Goal: Task Accomplishment & Management: Manage account settings

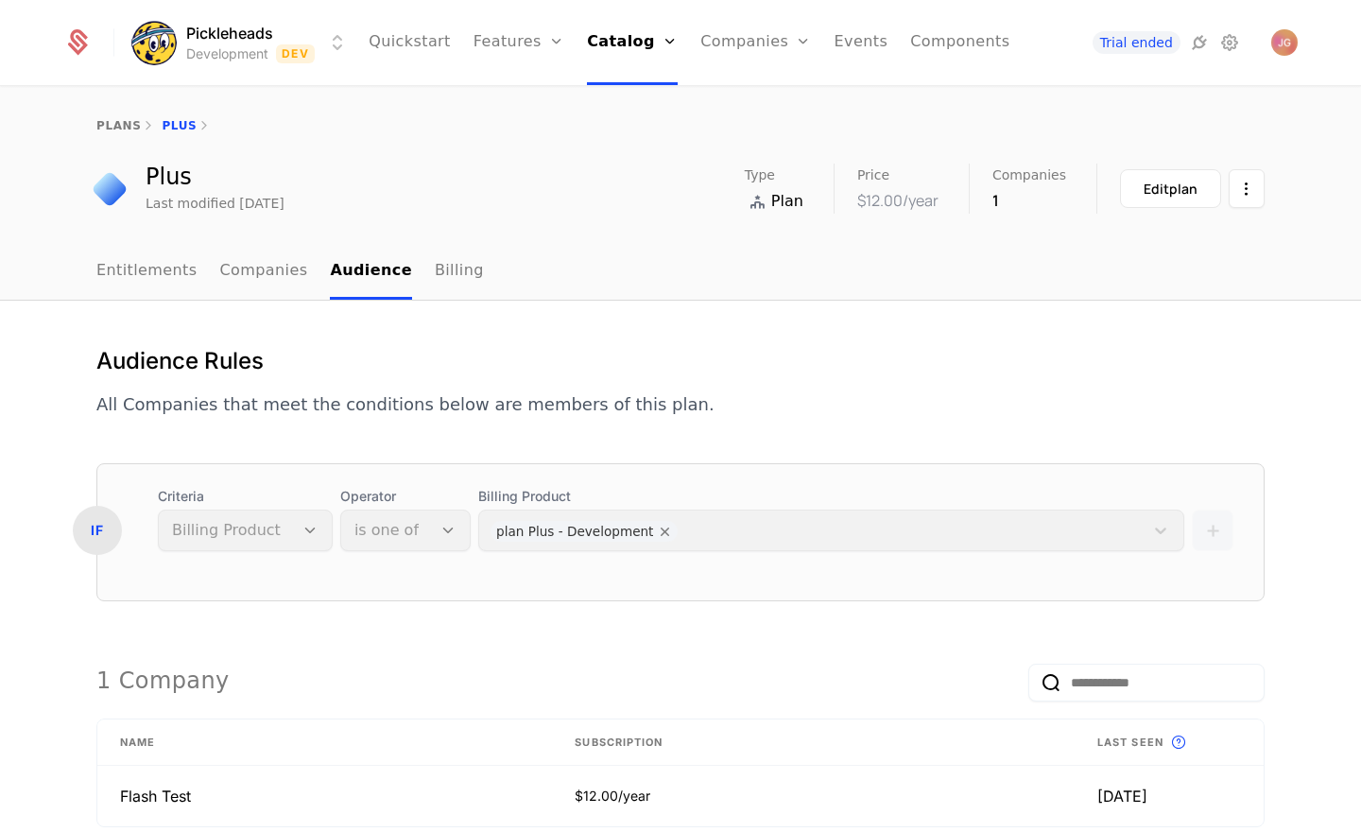
scroll to position [163, 0]
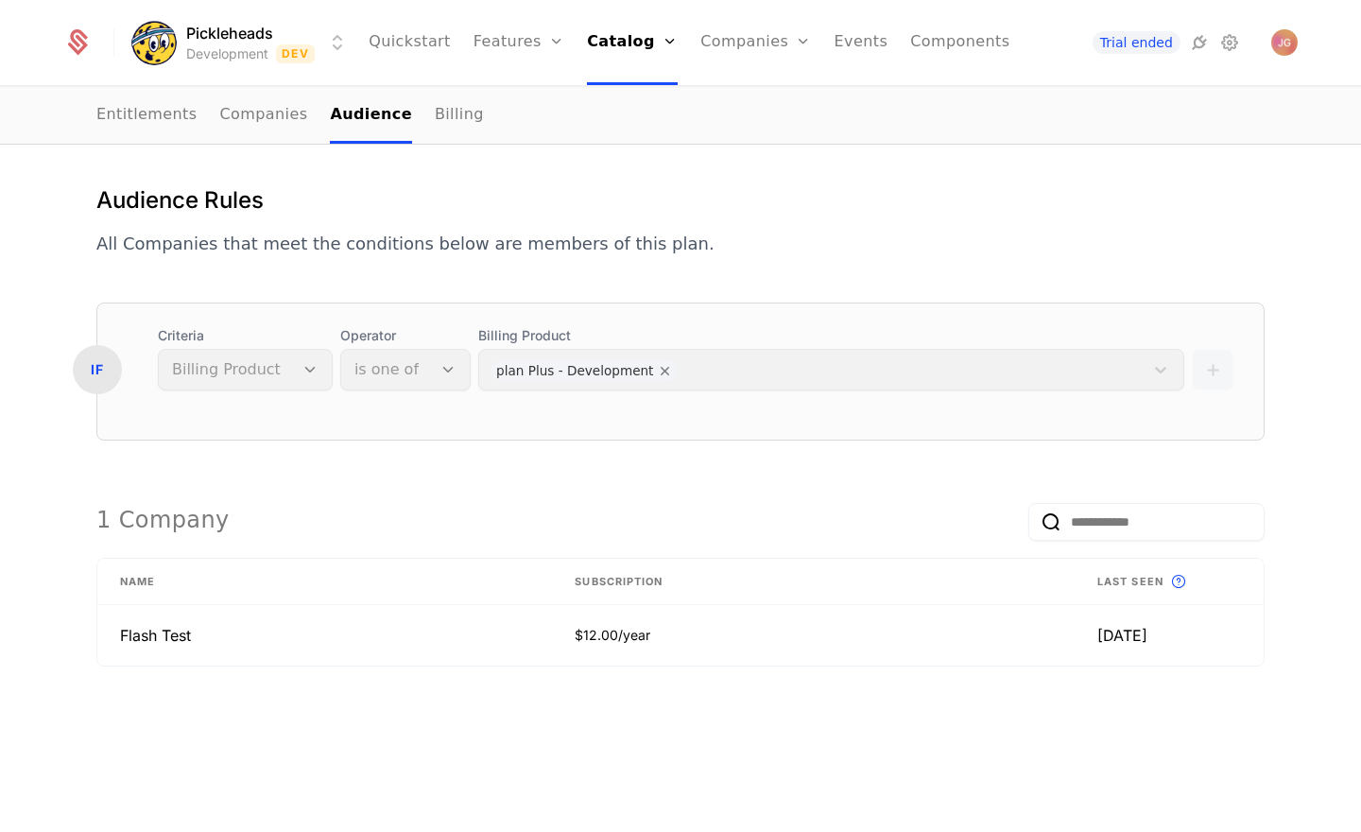
click at [129, 247] on p "All Companies that meet the conditions below are members of this plan." at bounding box center [405, 244] width 618 height 26
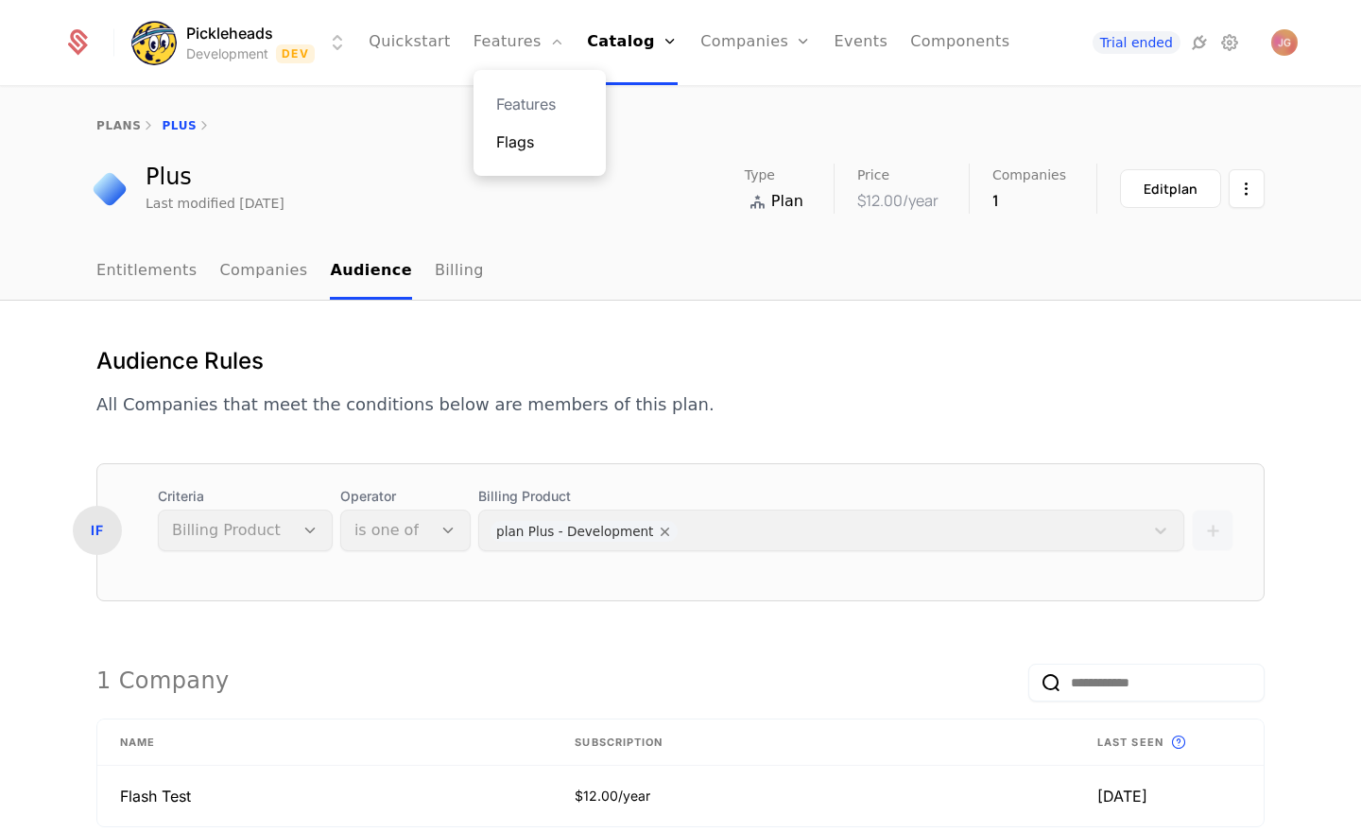
click at [526, 135] on link "Flags" at bounding box center [539, 141] width 87 height 23
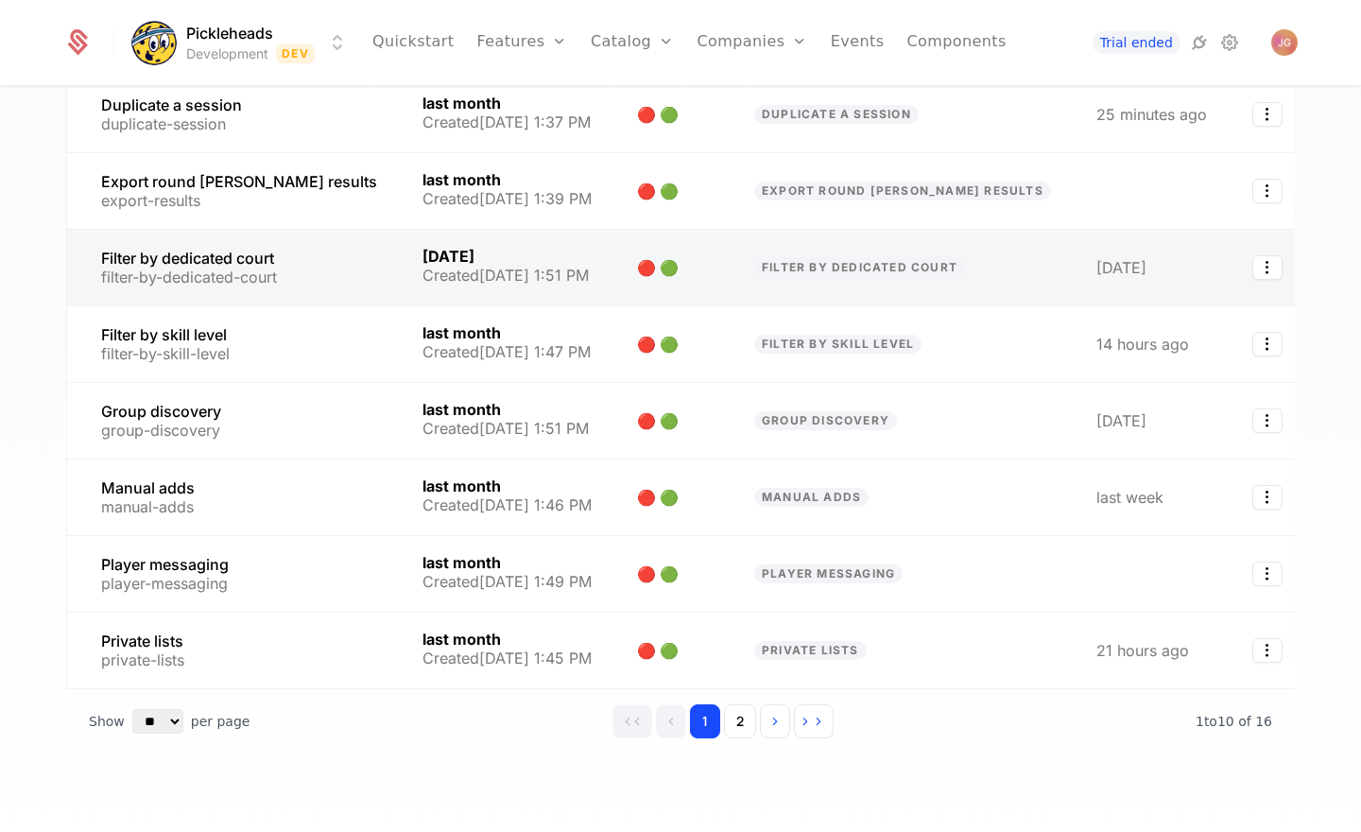
scroll to position [355, 0]
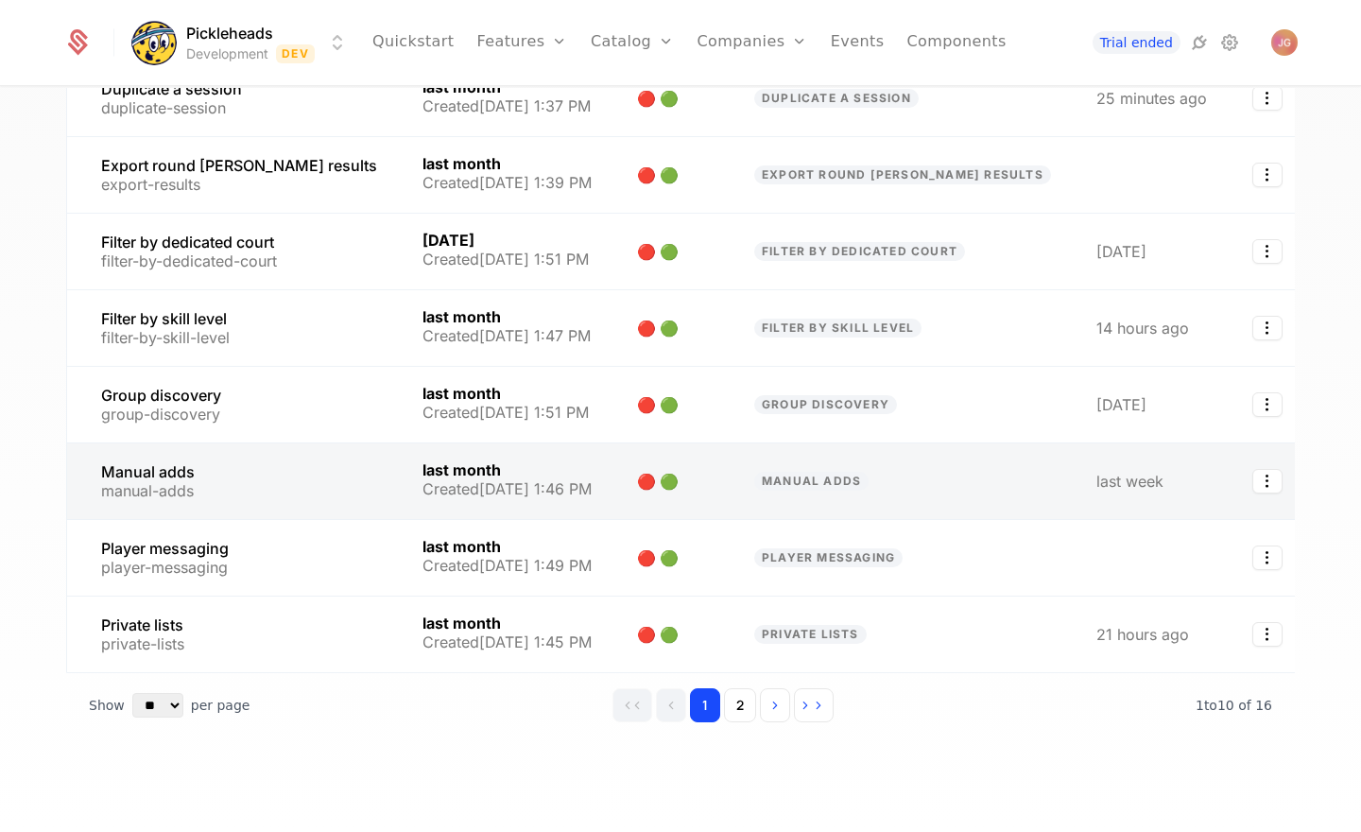
click at [281, 490] on link at bounding box center [233, 481] width 333 height 76
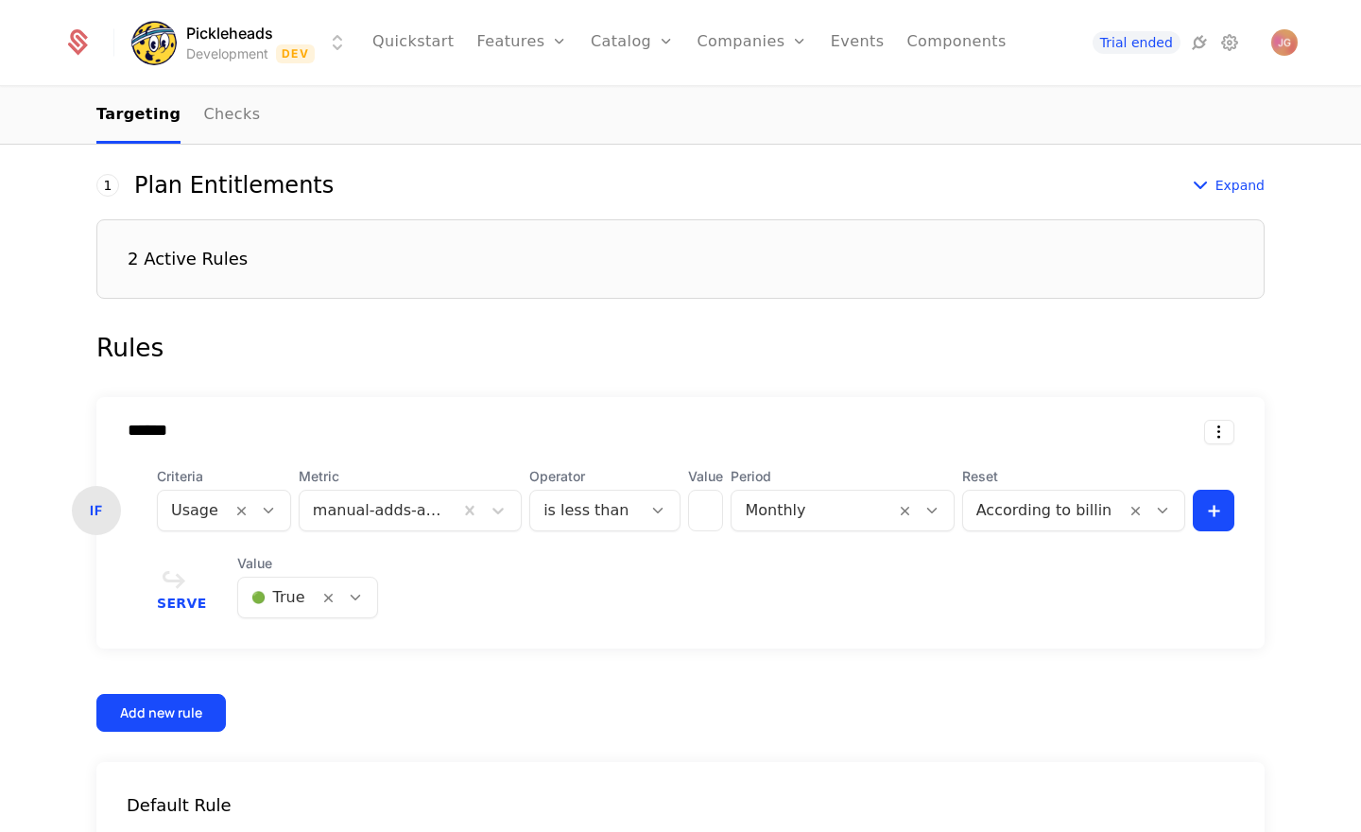
scroll to position [526, 0]
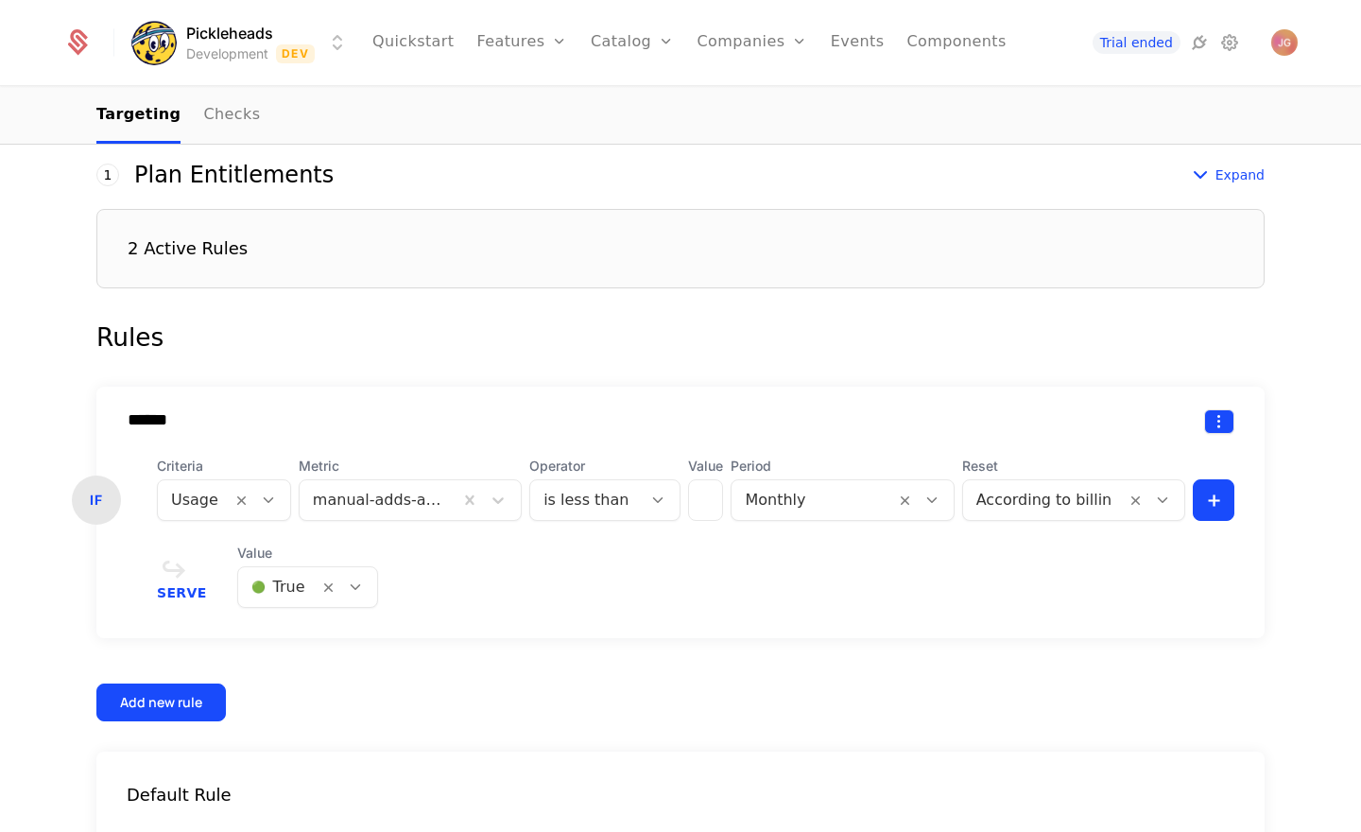
click at [1216, 426] on html "Pickleheads Development Dev Quickstart Features Features Flags Catalog Plans Ad…" at bounding box center [680, 416] width 1361 height 832
click at [1166, 469] on div "Delete" at bounding box center [1140, 470] width 144 height 26
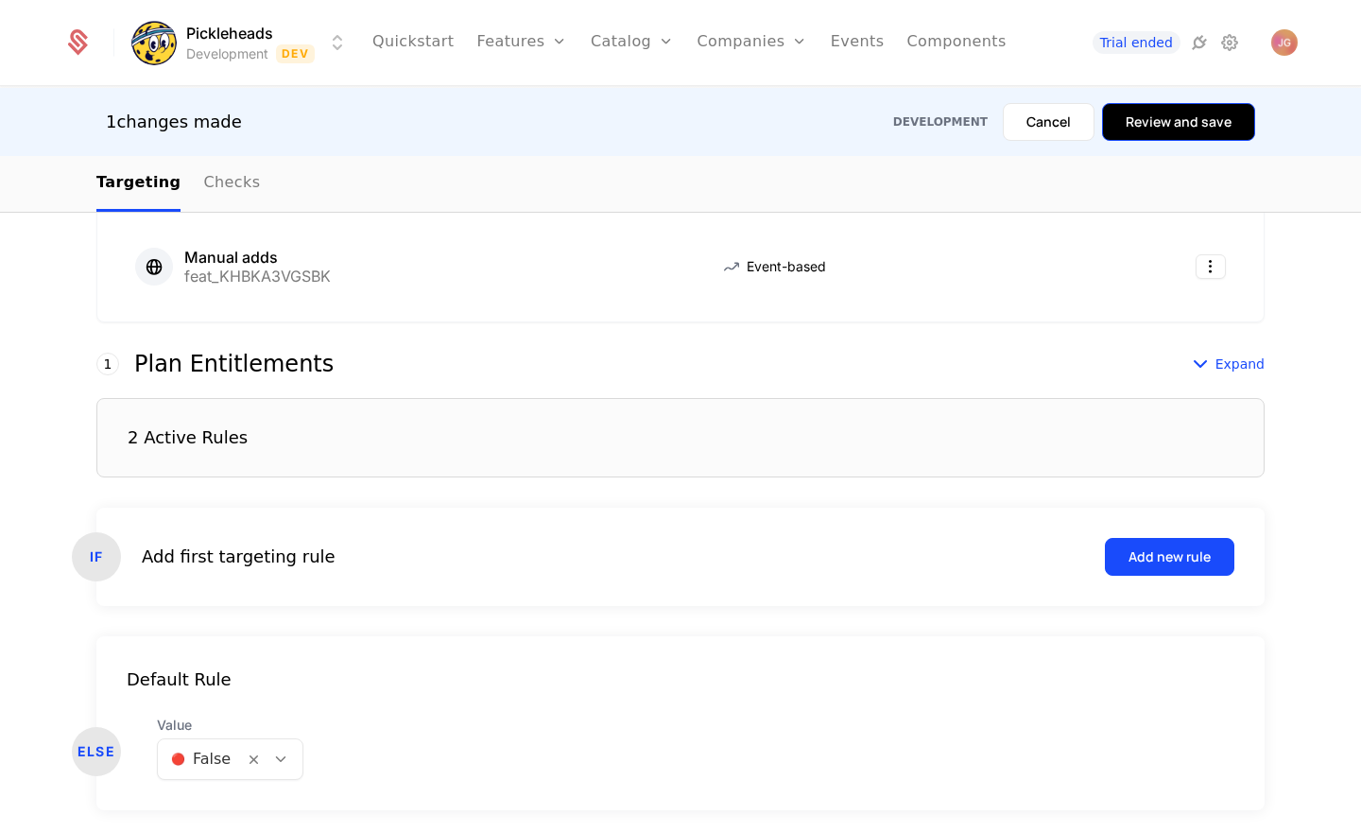
click at [1200, 127] on button "Review and save" at bounding box center [1178, 122] width 153 height 38
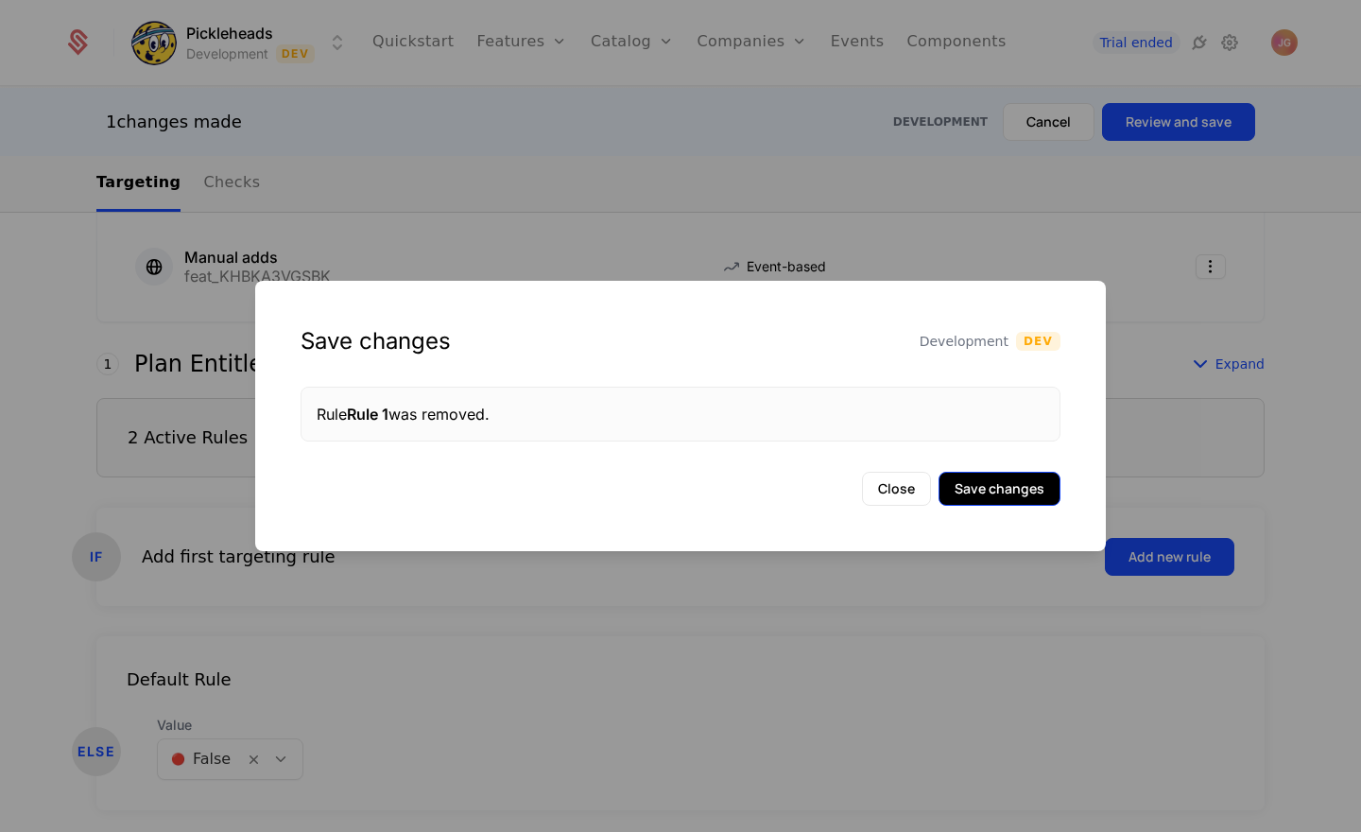
click at [1015, 481] on button "Save changes" at bounding box center [1000, 489] width 122 height 34
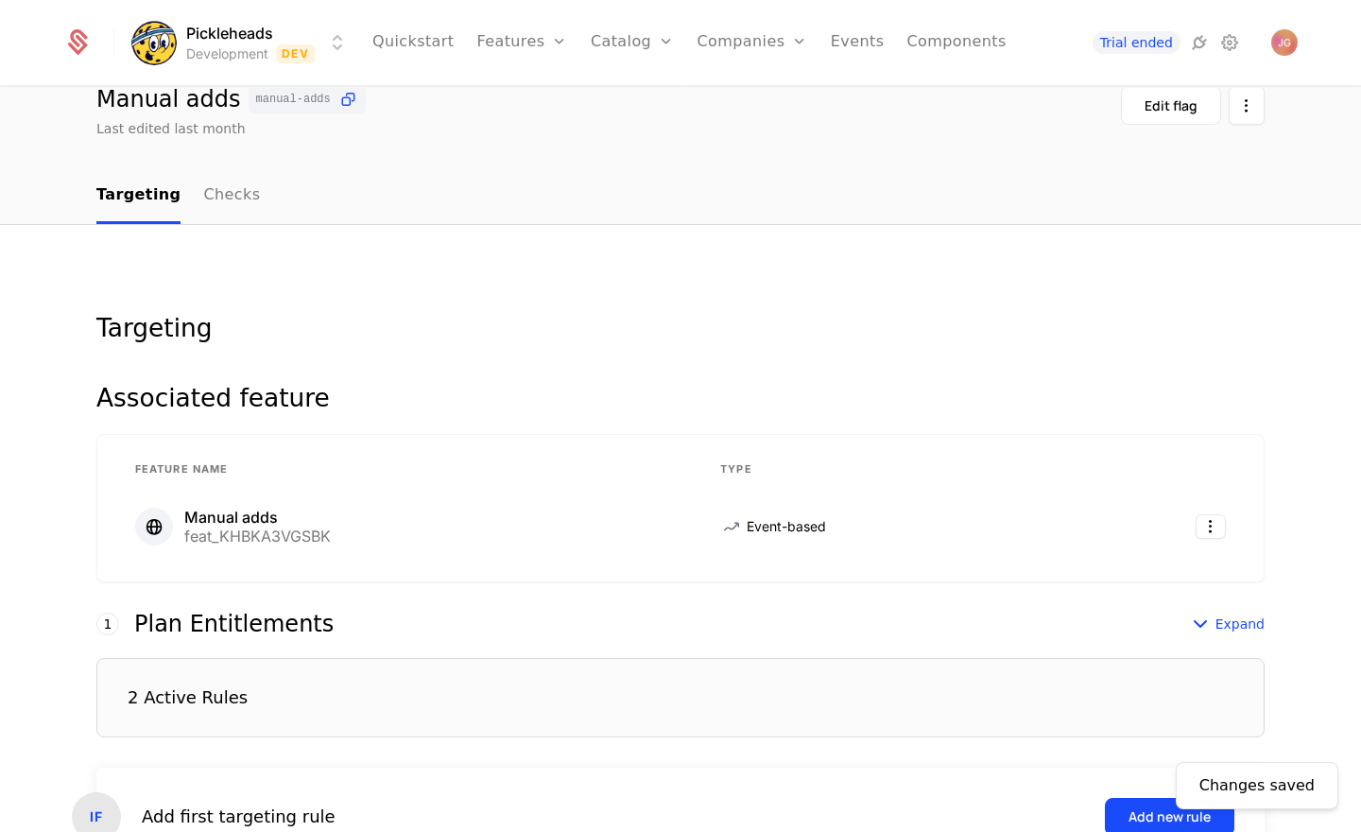
scroll to position [0, 0]
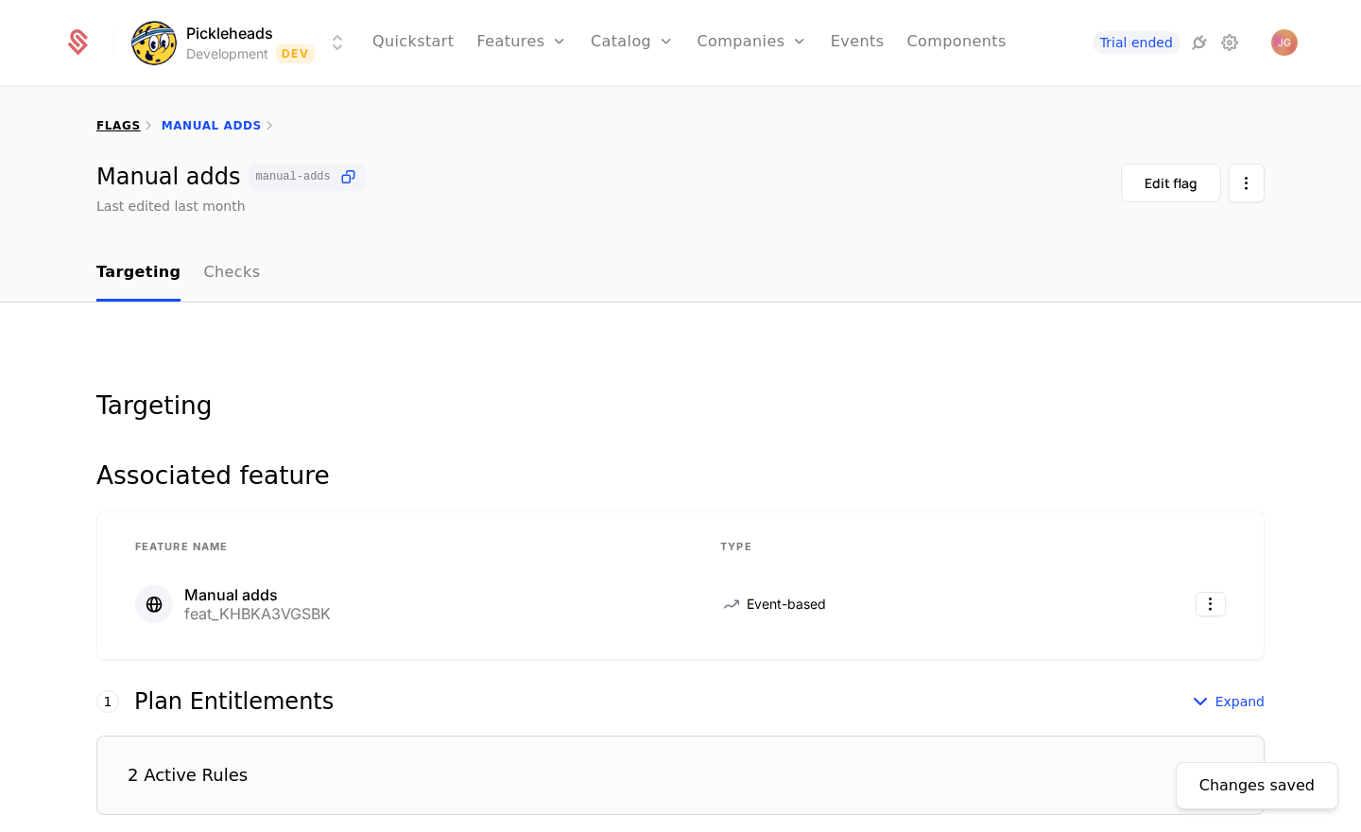
click at [128, 121] on link "flags" at bounding box center [118, 125] width 44 height 13
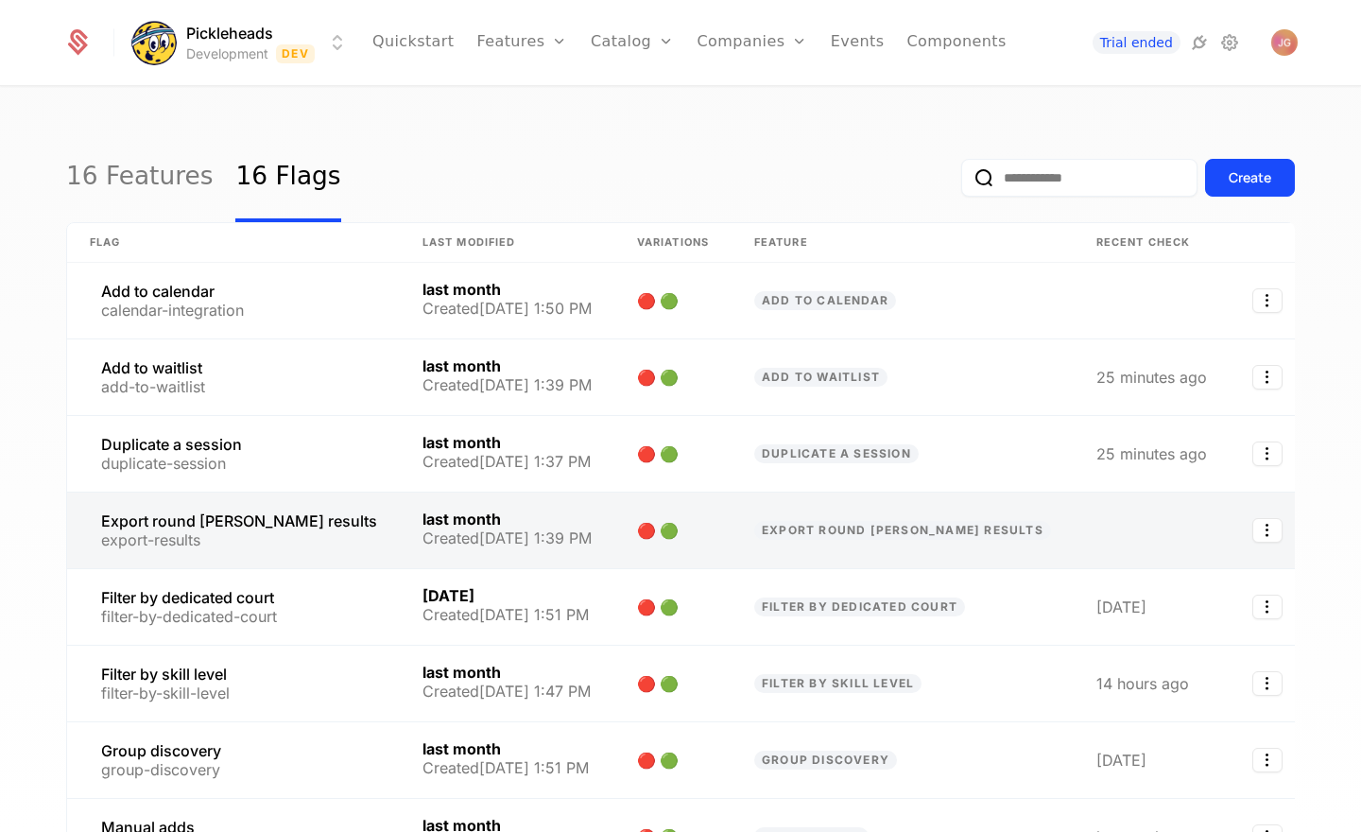
scroll to position [355, 0]
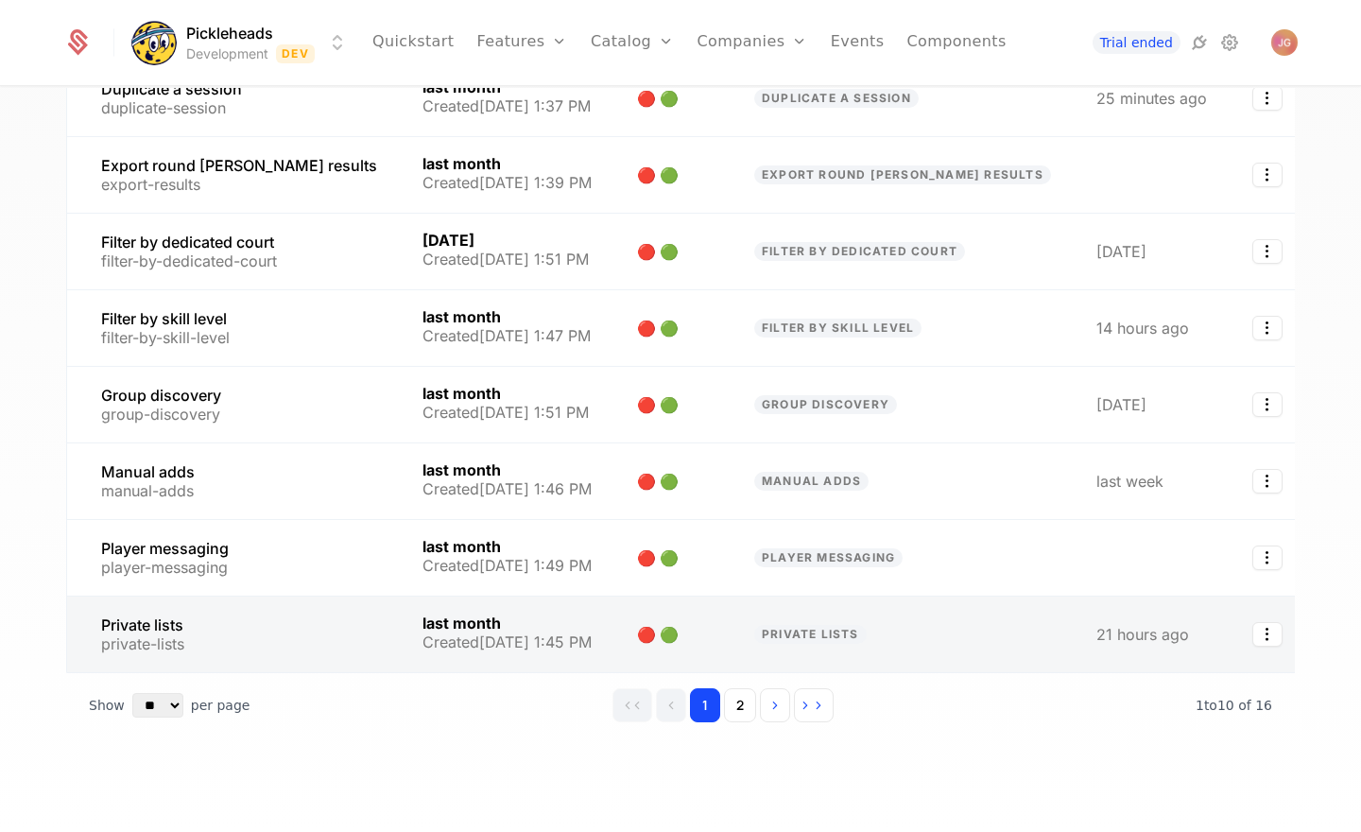
click at [227, 627] on link at bounding box center [233, 634] width 333 height 76
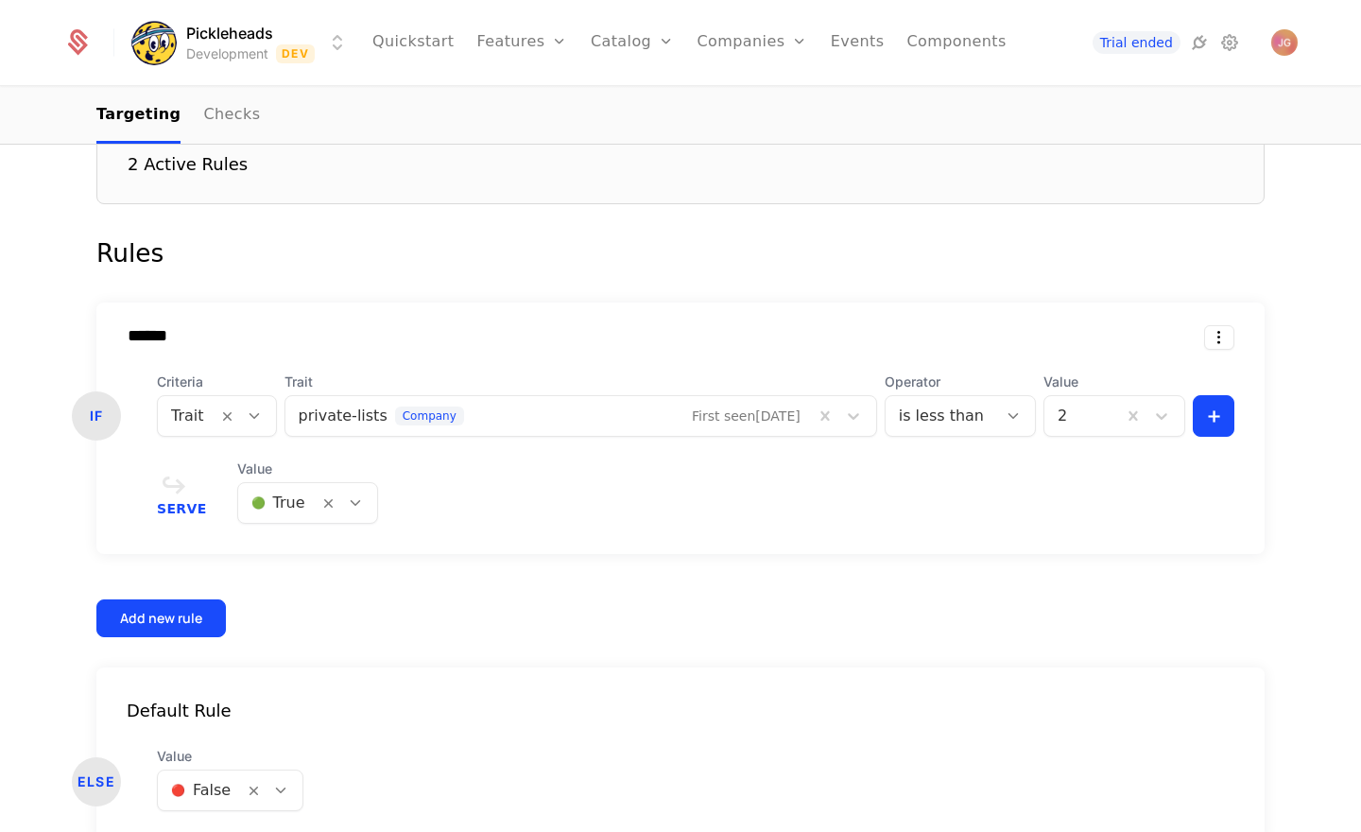
scroll to position [675, 0]
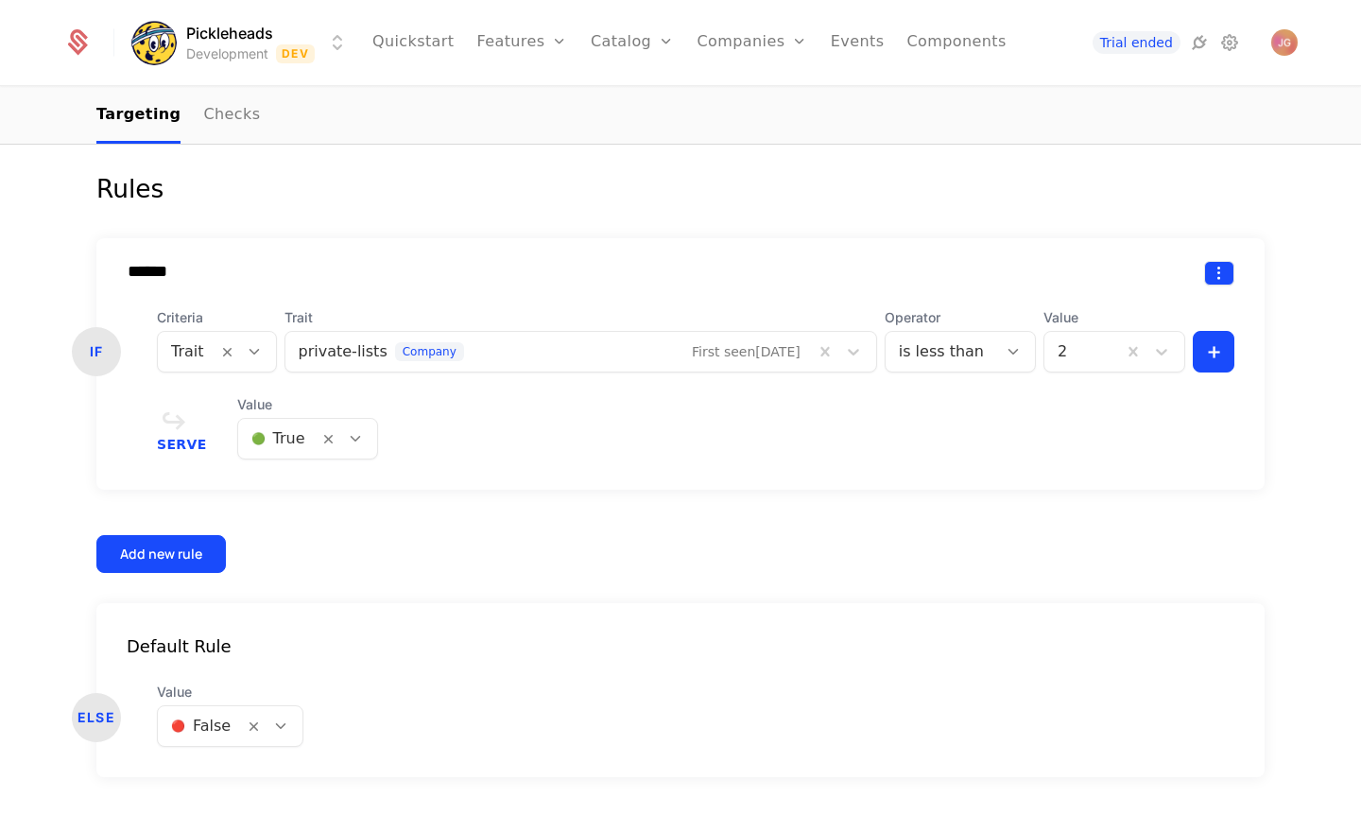
click at [1226, 271] on html "Pickleheads Development Dev Quickstart Features Features Flags Catalog Plans Ad…" at bounding box center [680, 416] width 1361 height 832
click at [1132, 325] on div "Delete" at bounding box center [1140, 321] width 144 height 26
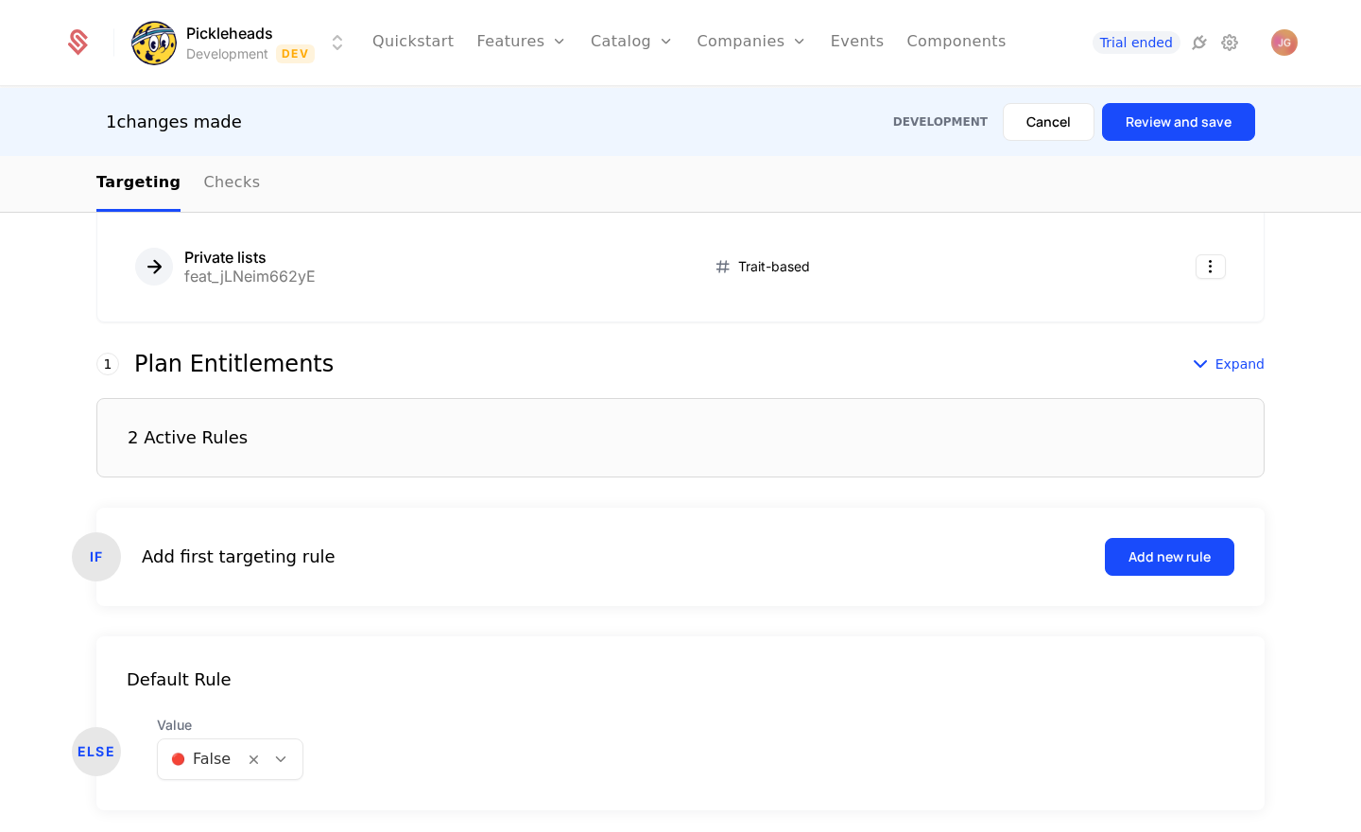
scroll to position [405, 0]
click at [1164, 128] on button "Review and save" at bounding box center [1178, 122] width 153 height 38
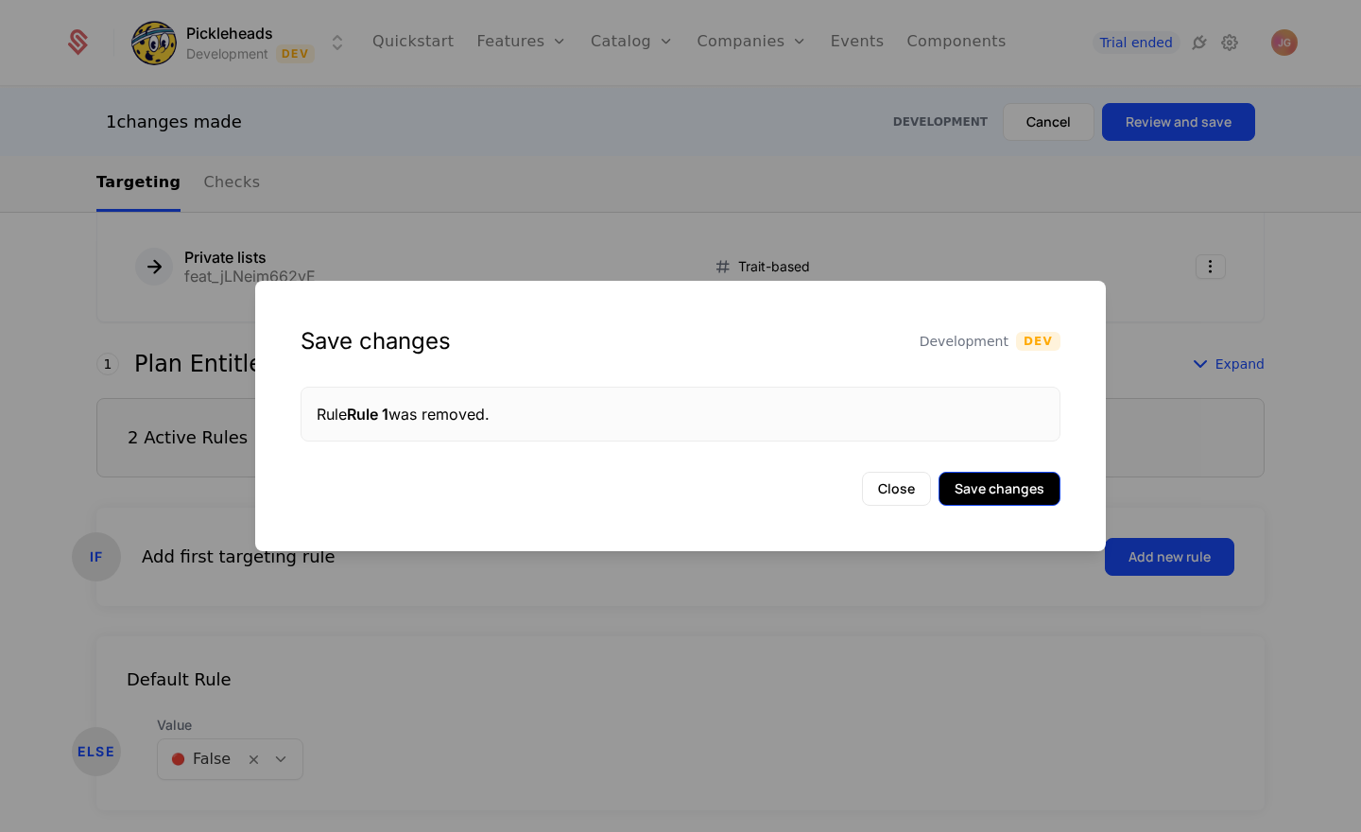
click at [980, 494] on button "Save changes" at bounding box center [1000, 489] width 122 height 34
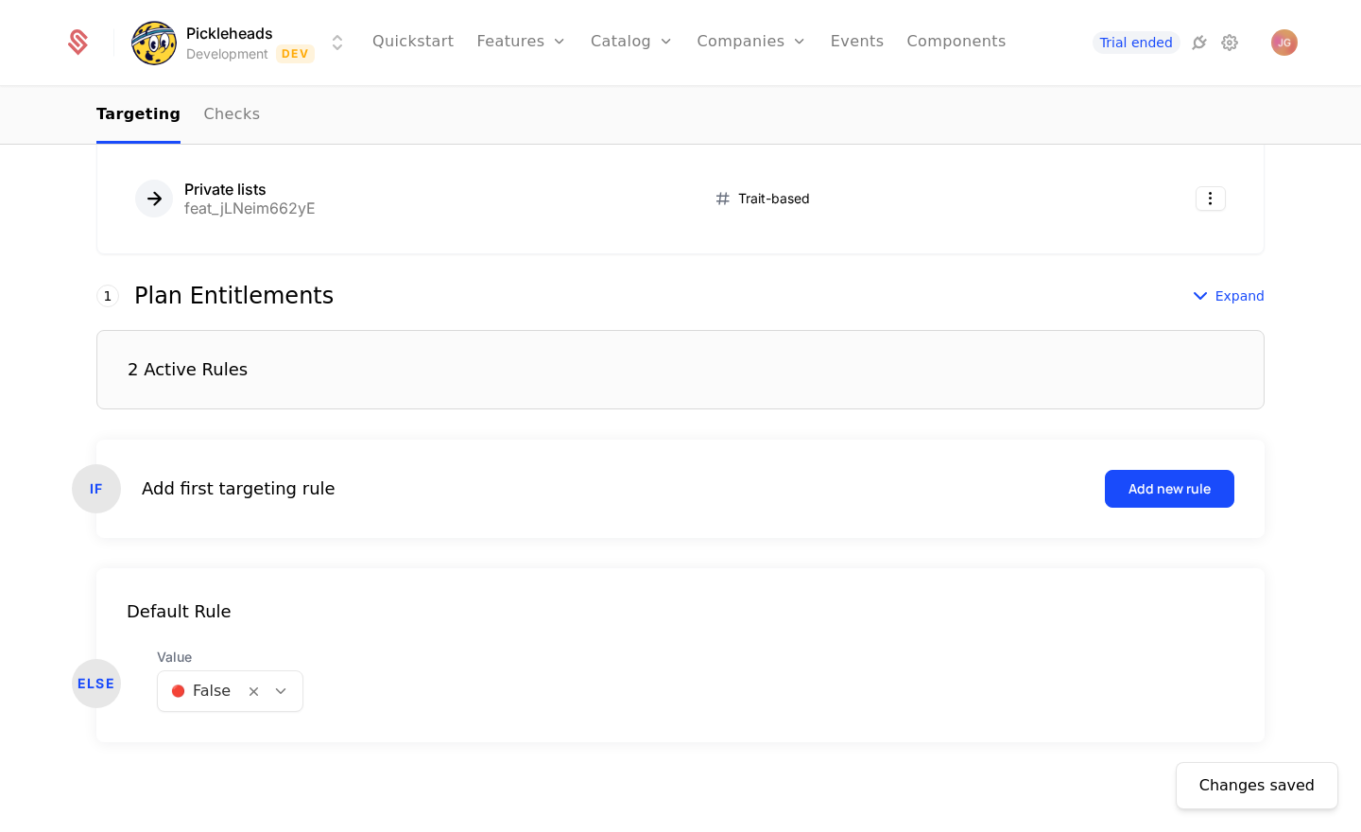
scroll to position [0, 0]
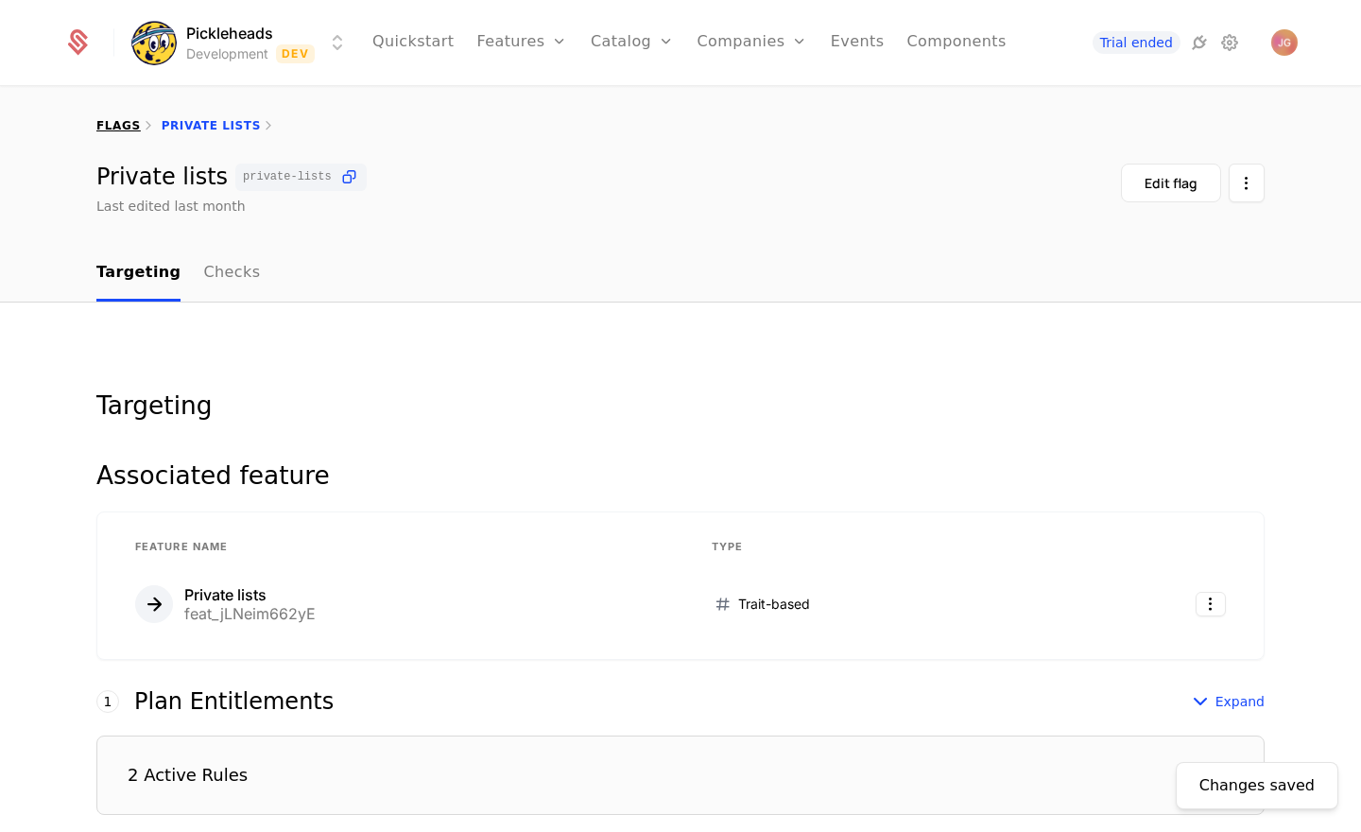
click at [103, 123] on link "flags" at bounding box center [118, 125] width 44 height 13
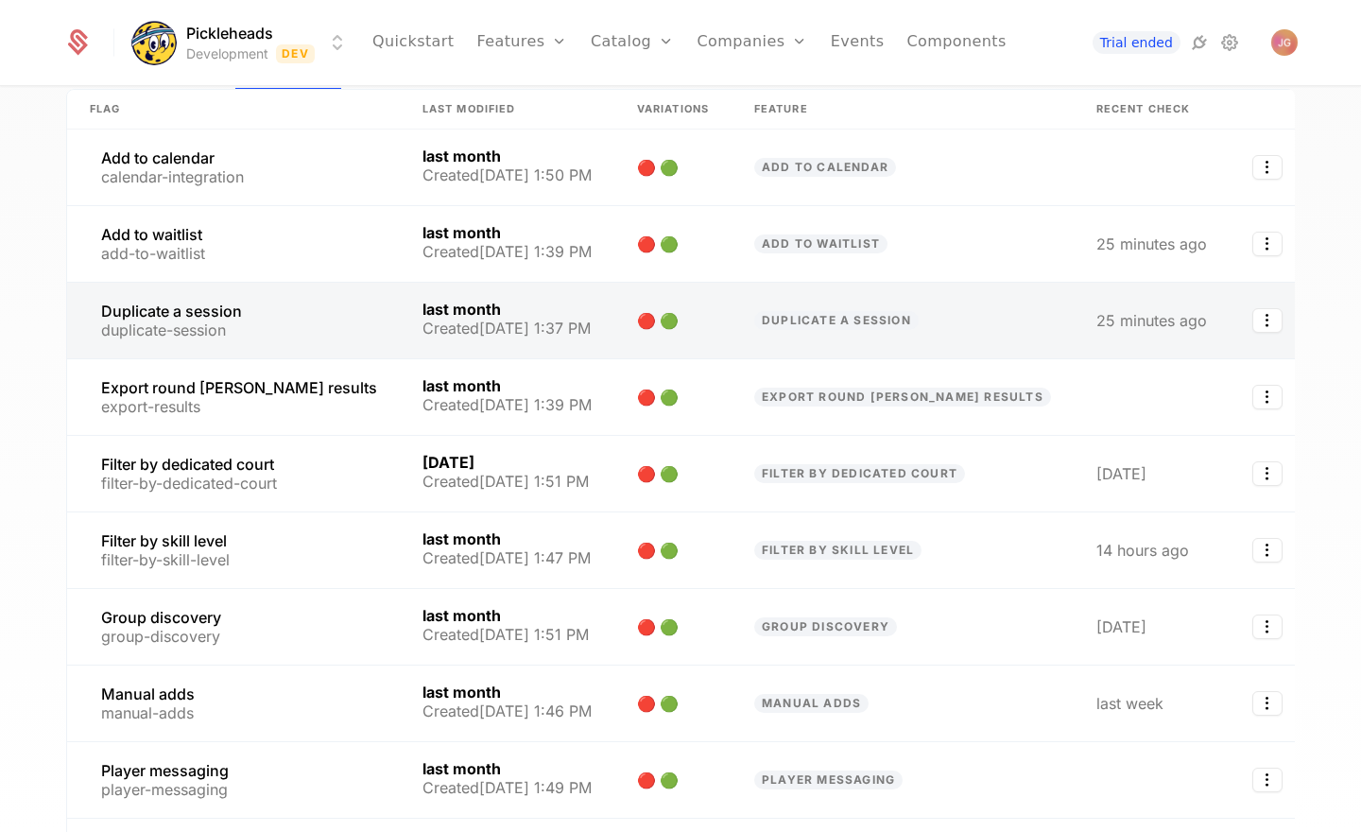
scroll to position [355, 0]
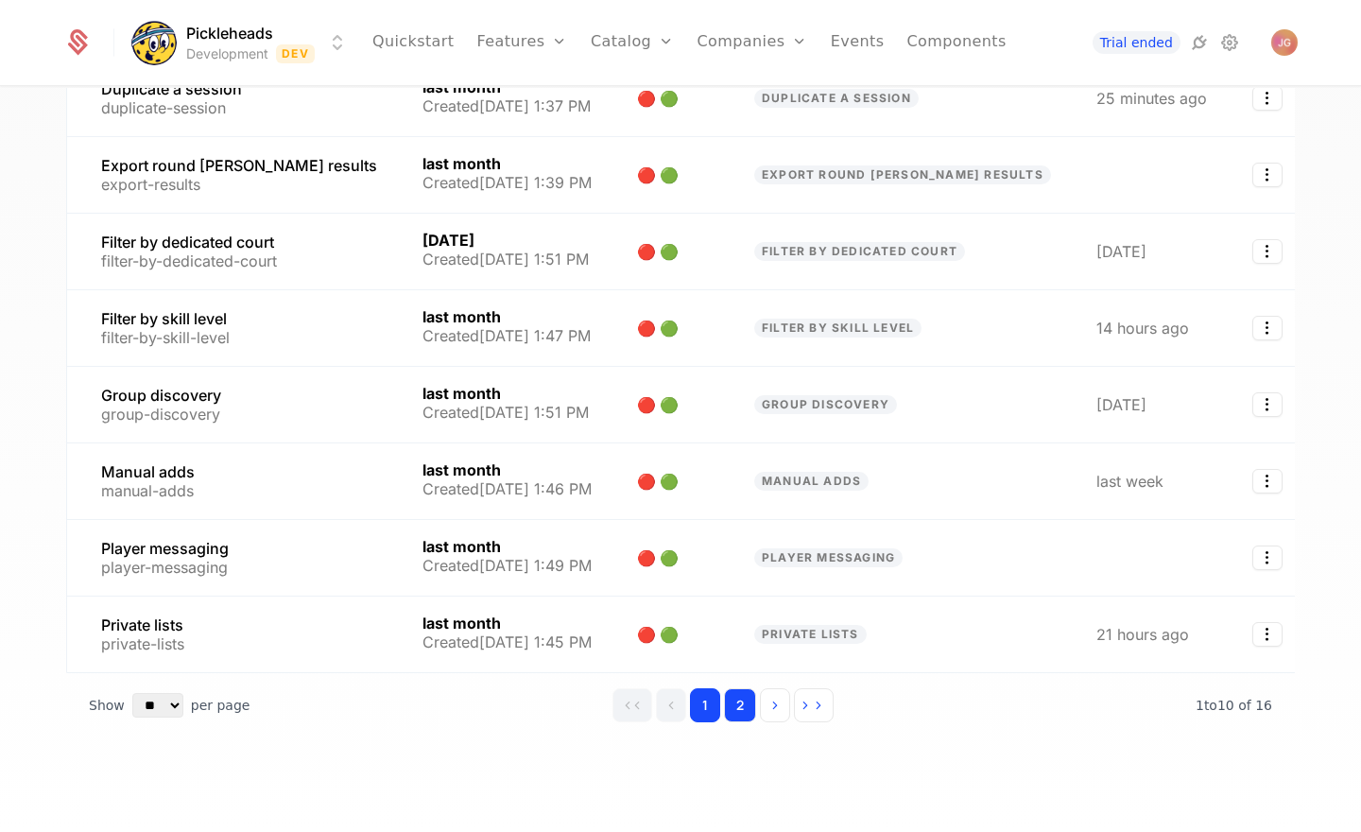
click at [740, 703] on button "2" at bounding box center [740, 705] width 32 height 34
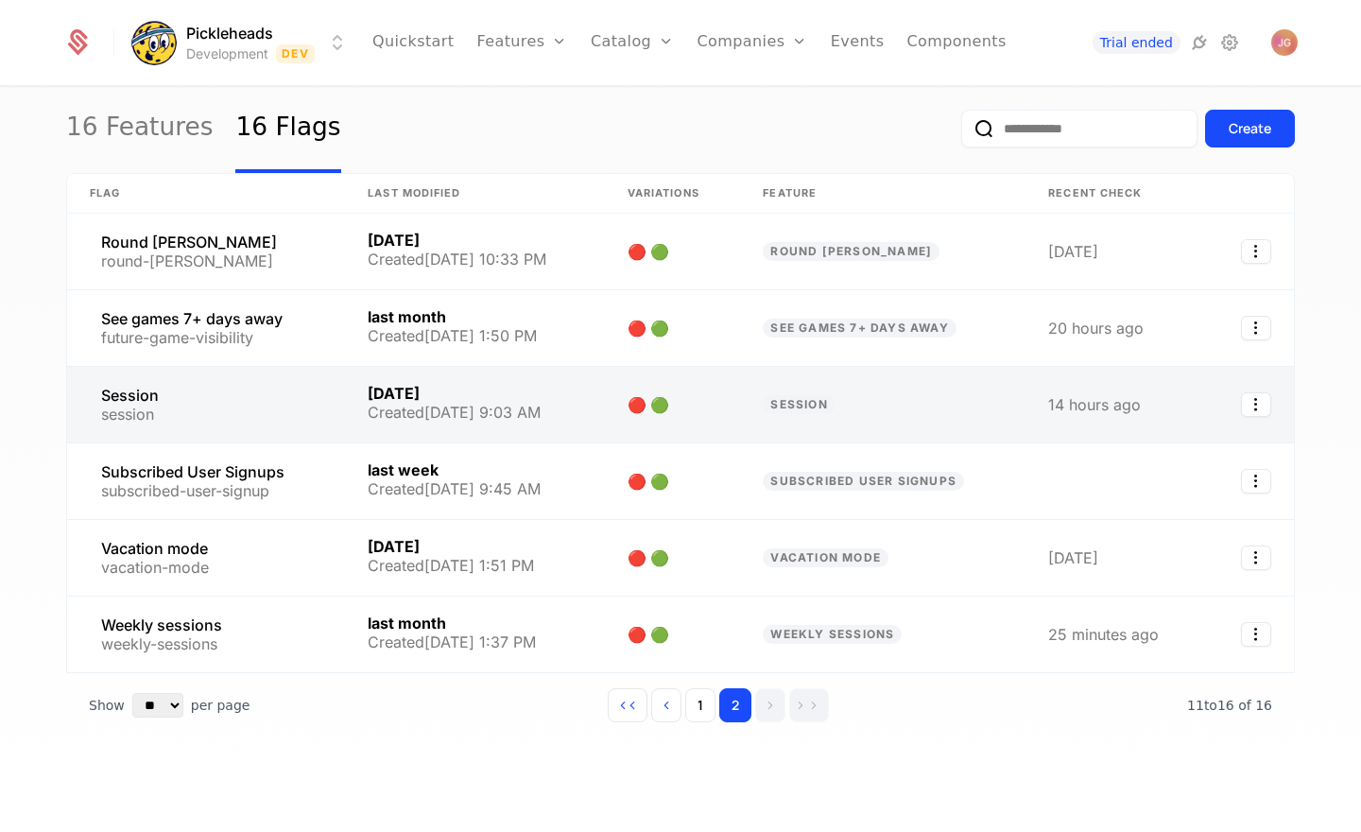
scroll to position [49, 0]
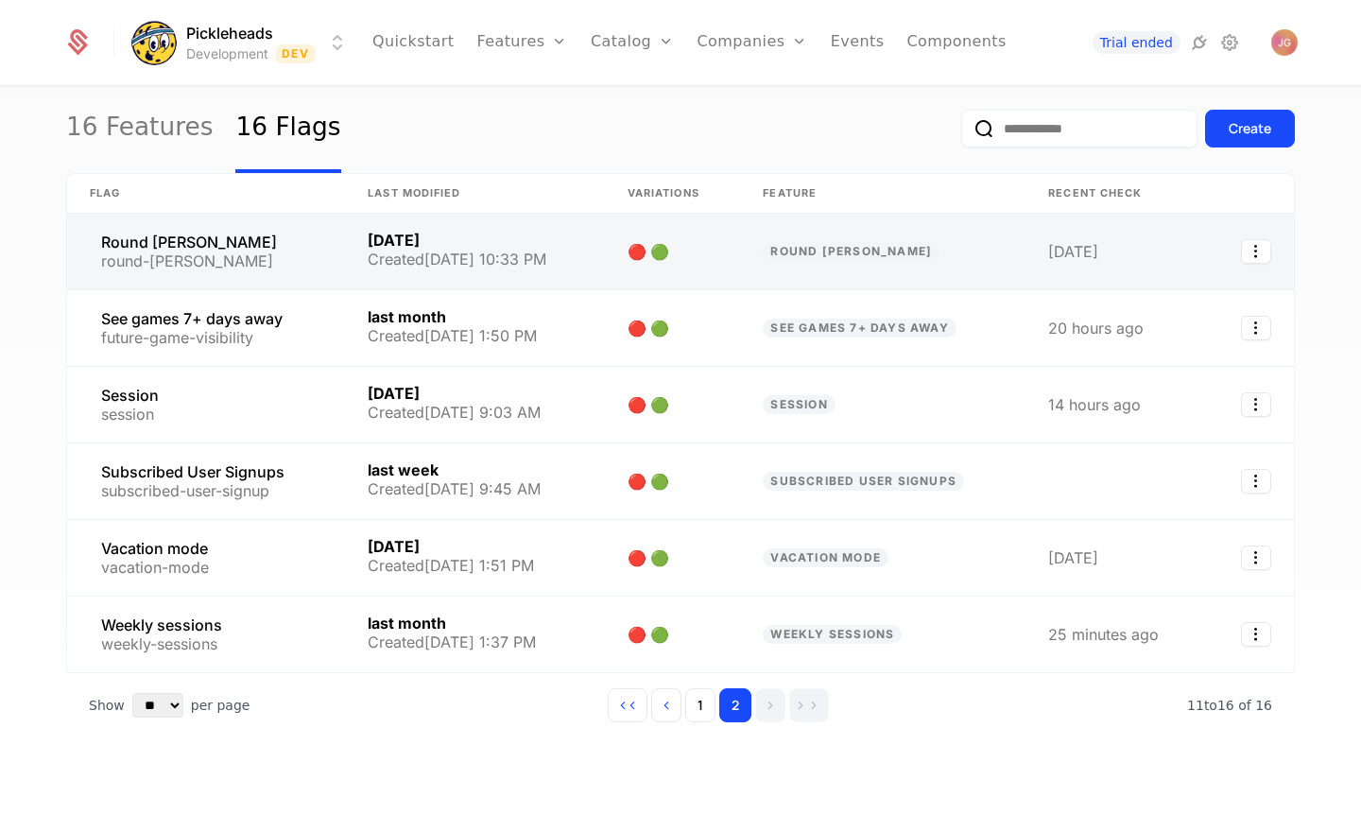
click at [513, 237] on link at bounding box center [475, 252] width 260 height 76
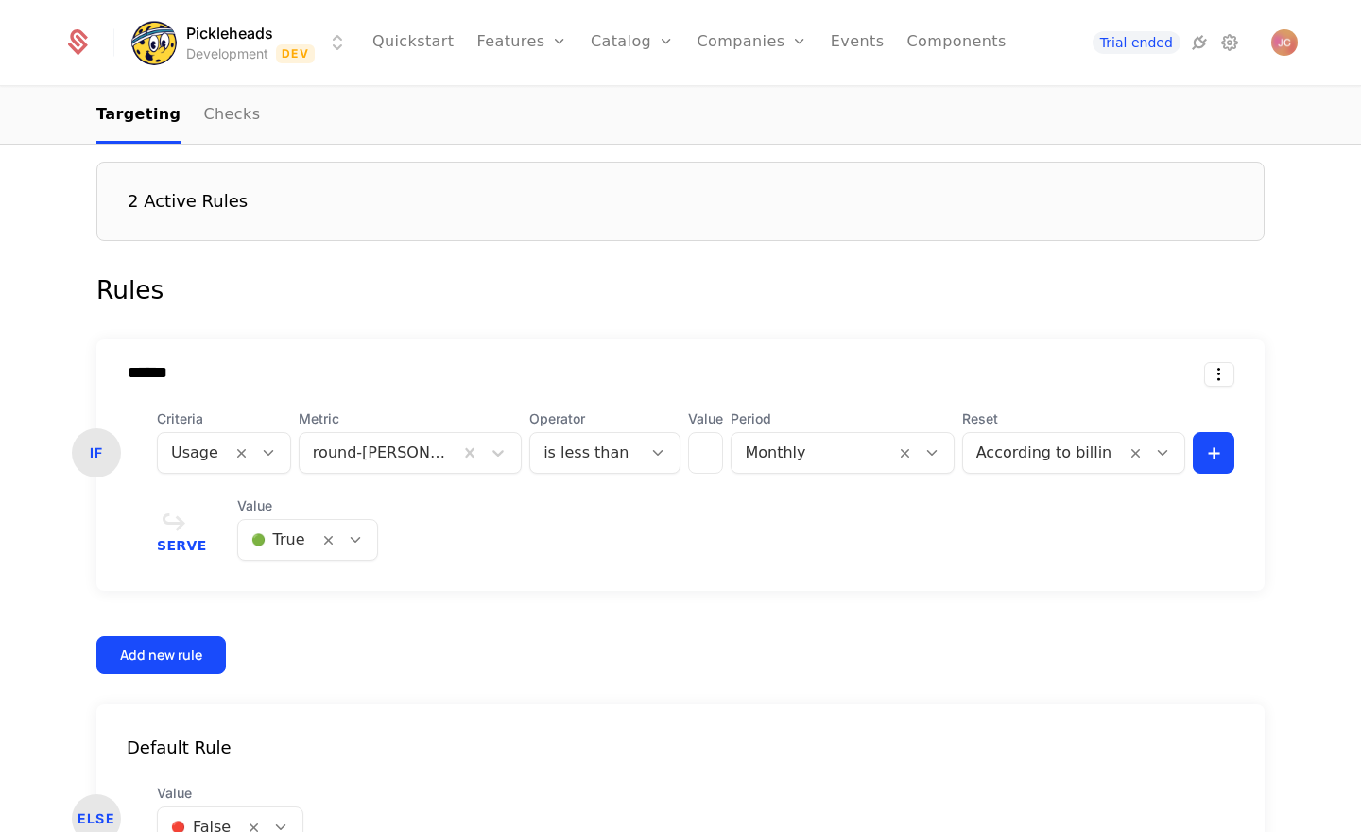
scroll to position [598, 0]
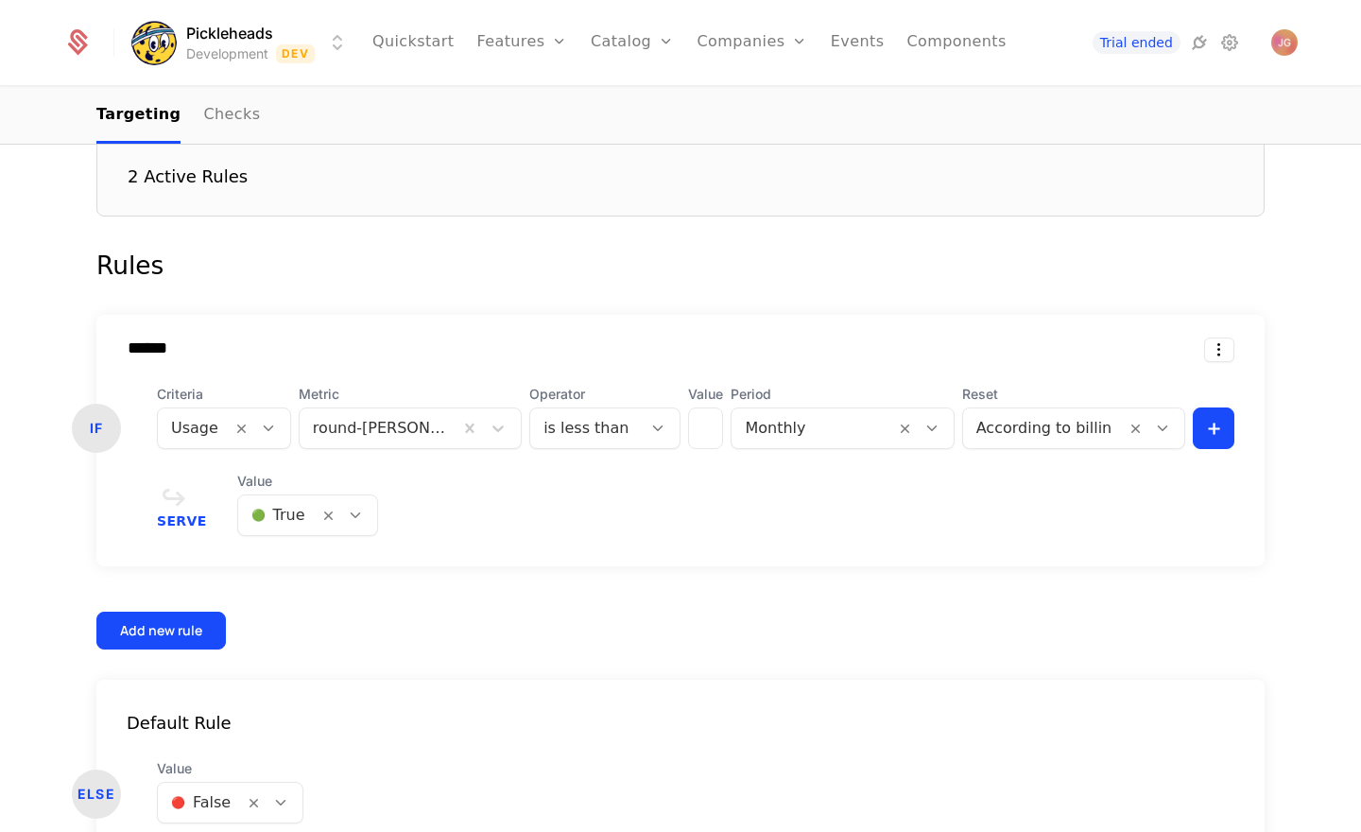
click at [1212, 352] on html "Pickleheads Development Dev Quickstart Features Features Flags Catalog Plans Ad…" at bounding box center [680, 416] width 1361 height 832
drag, startPoint x: 1147, startPoint y: 398, endPoint x: 1131, endPoint y: 399, distance: 15.2
click at [1147, 398] on div "Delete" at bounding box center [1140, 398] width 144 height 26
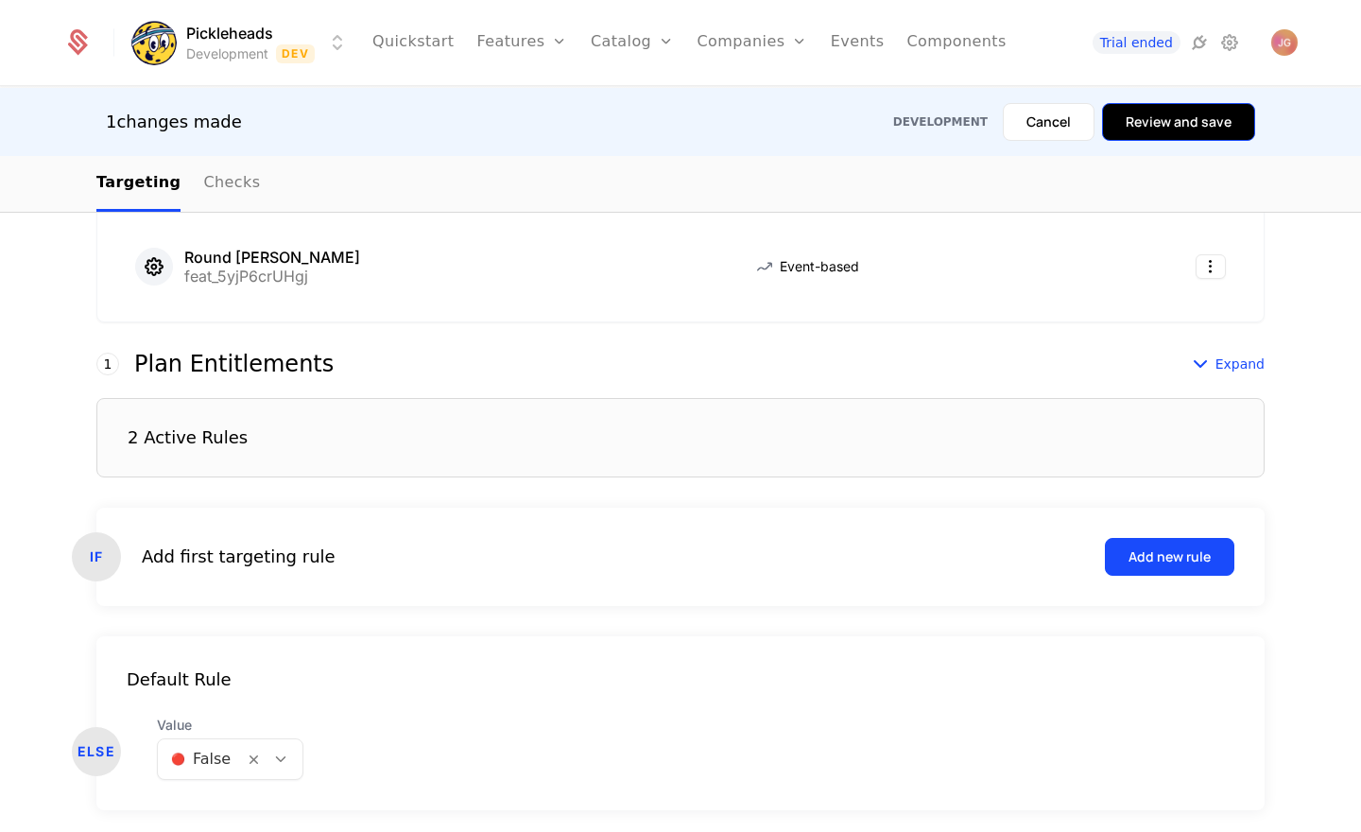
click at [1228, 134] on button "Review and save" at bounding box center [1178, 122] width 153 height 38
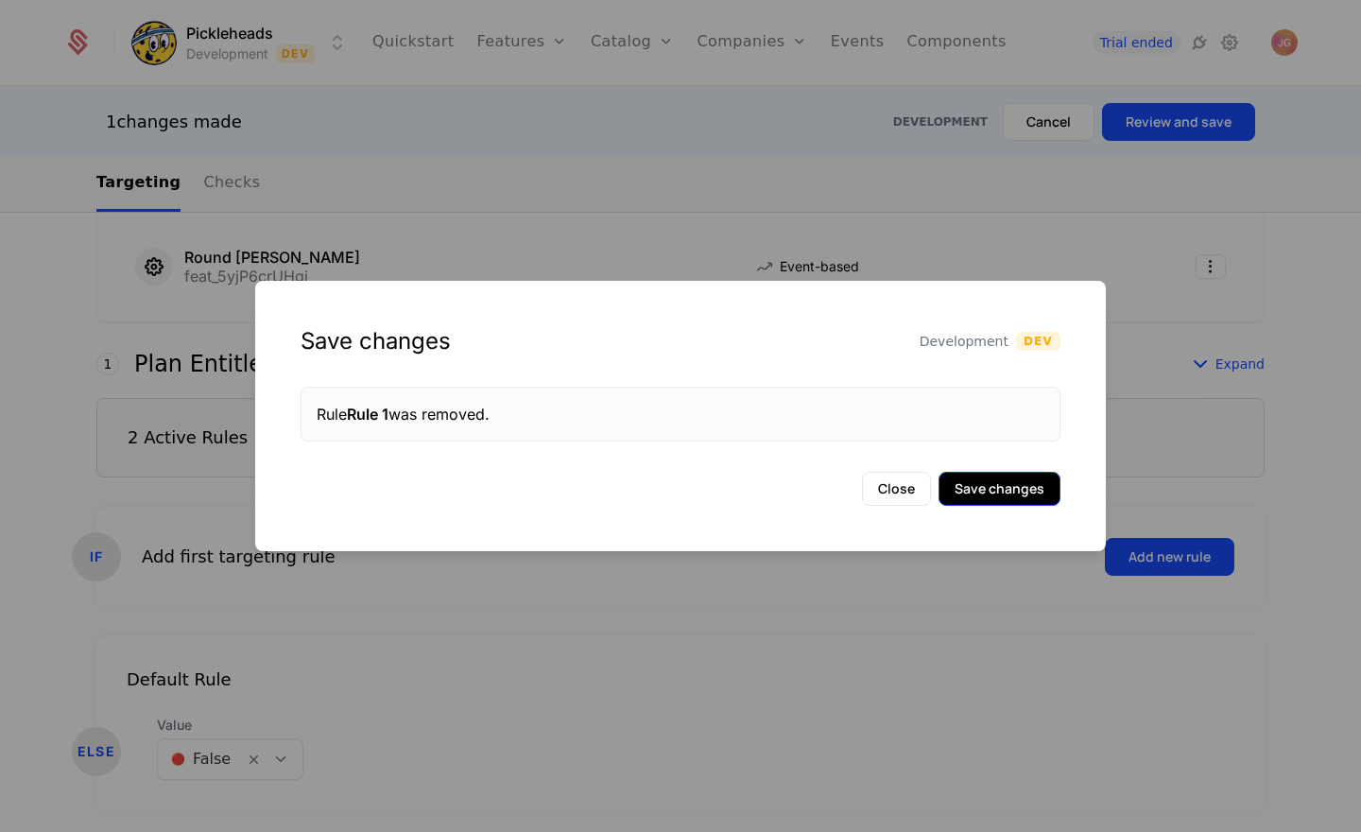
click at [1004, 483] on button "Save changes" at bounding box center [1000, 489] width 122 height 34
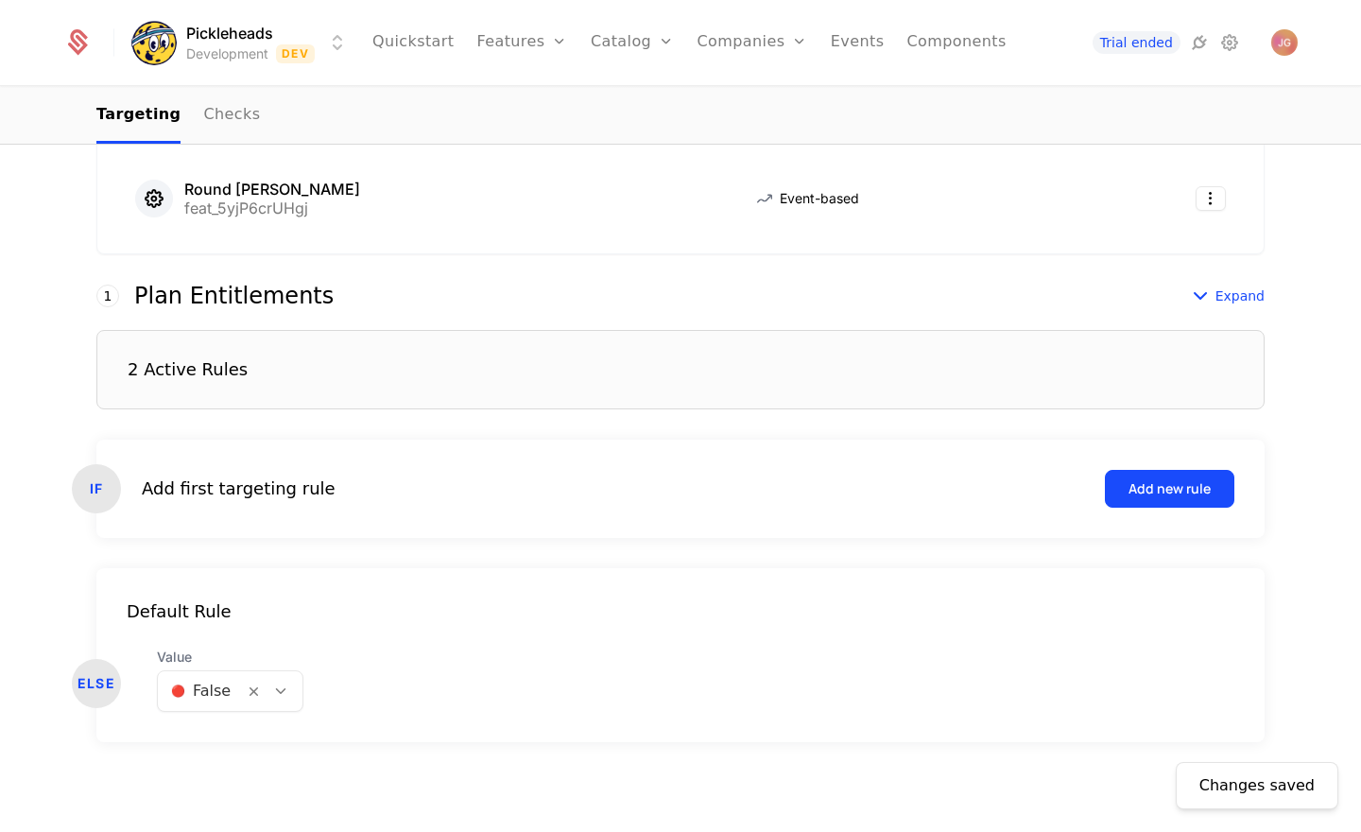
scroll to position [0, 0]
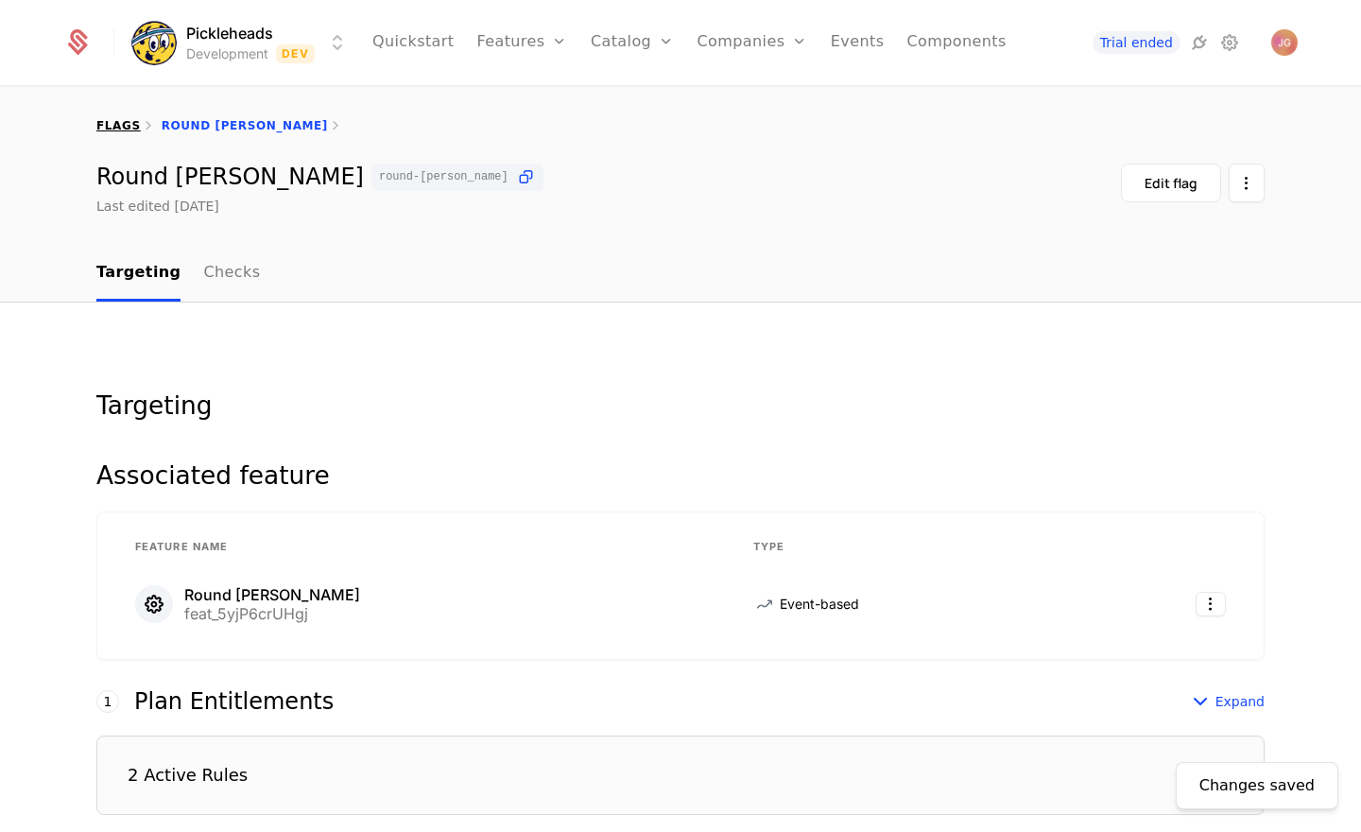
click at [116, 119] on link "flags" at bounding box center [118, 125] width 44 height 13
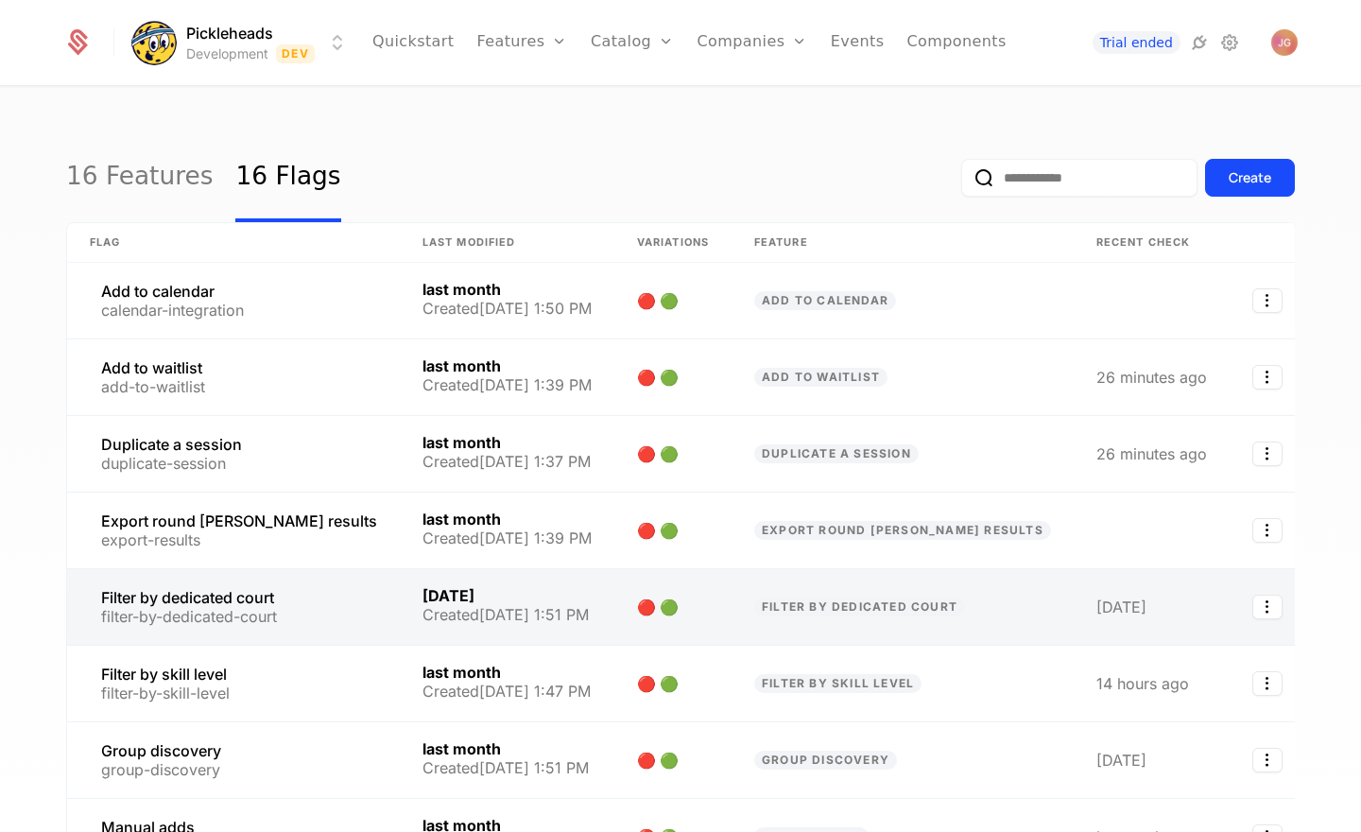
scroll to position [355, 0]
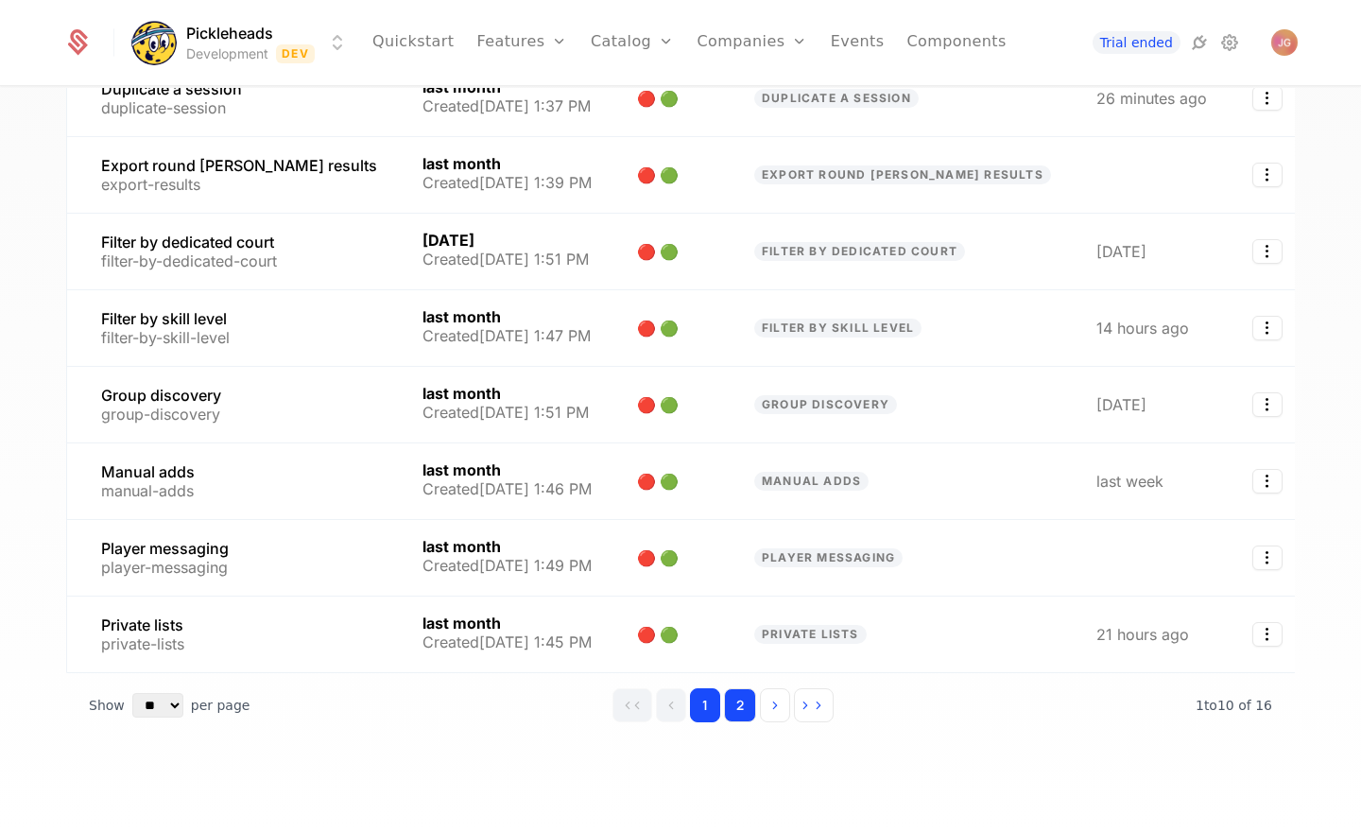
click at [733, 702] on button "2" at bounding box center [740, 705] width 32 height 34
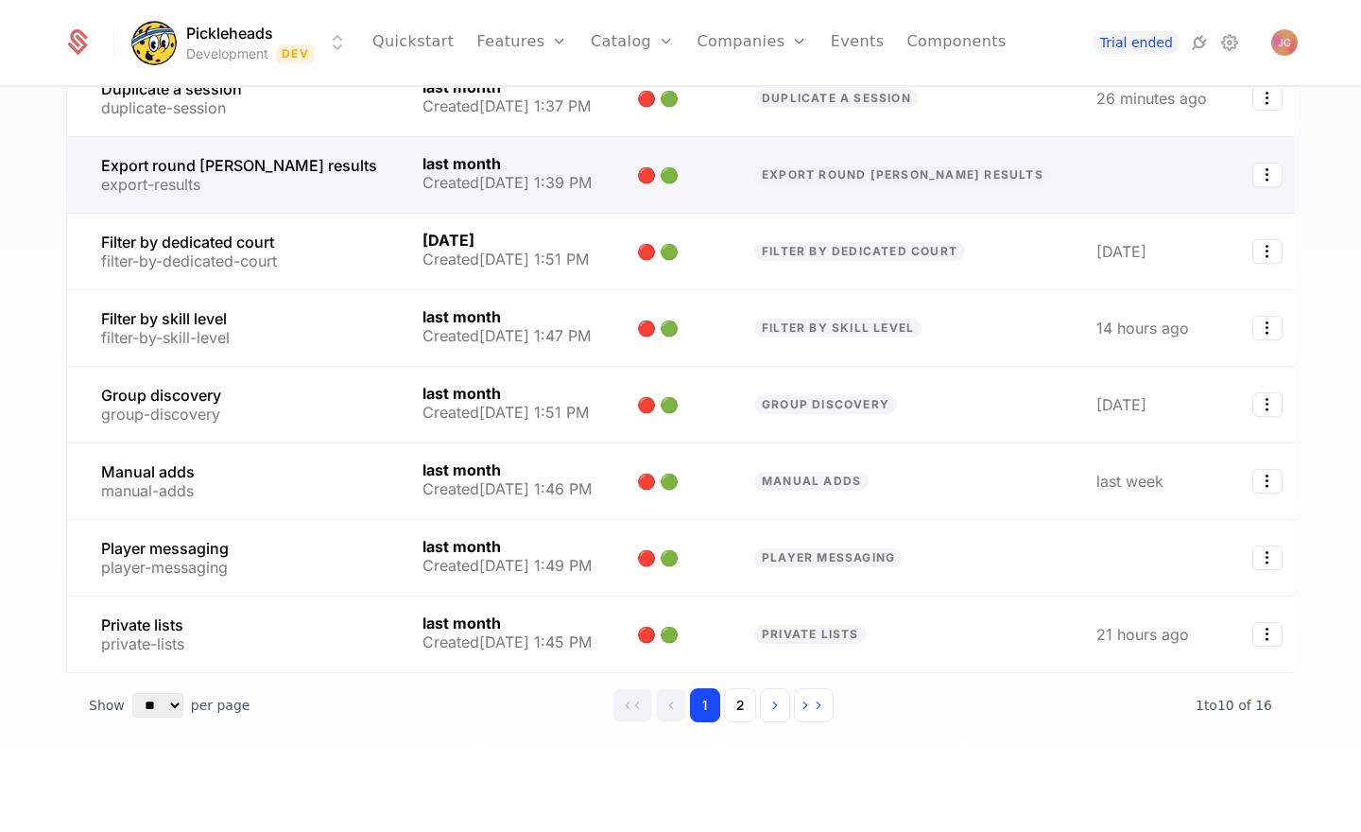
scroll to position [49, 0]
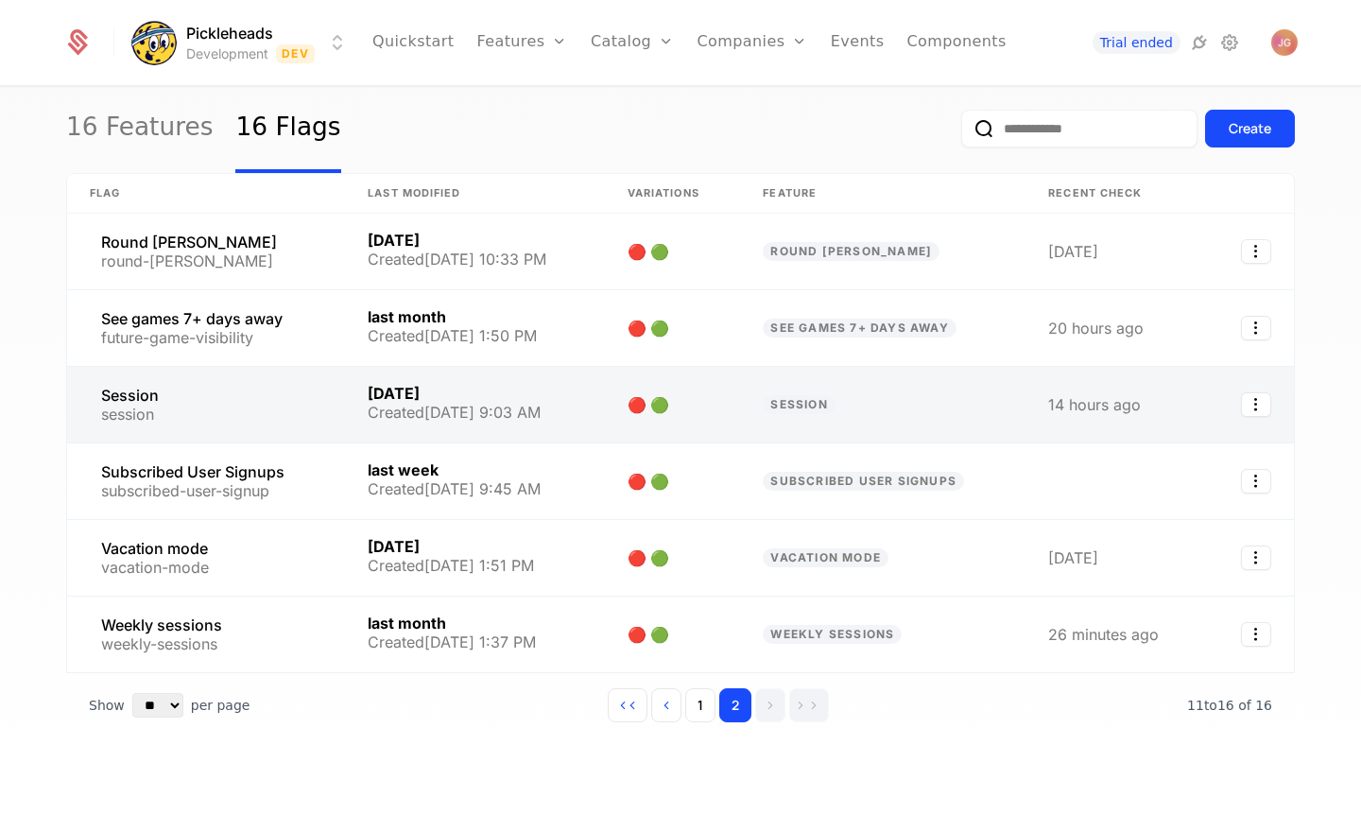
click at [561, 397] on link at bounding box center [475, 405] width 260 height 76
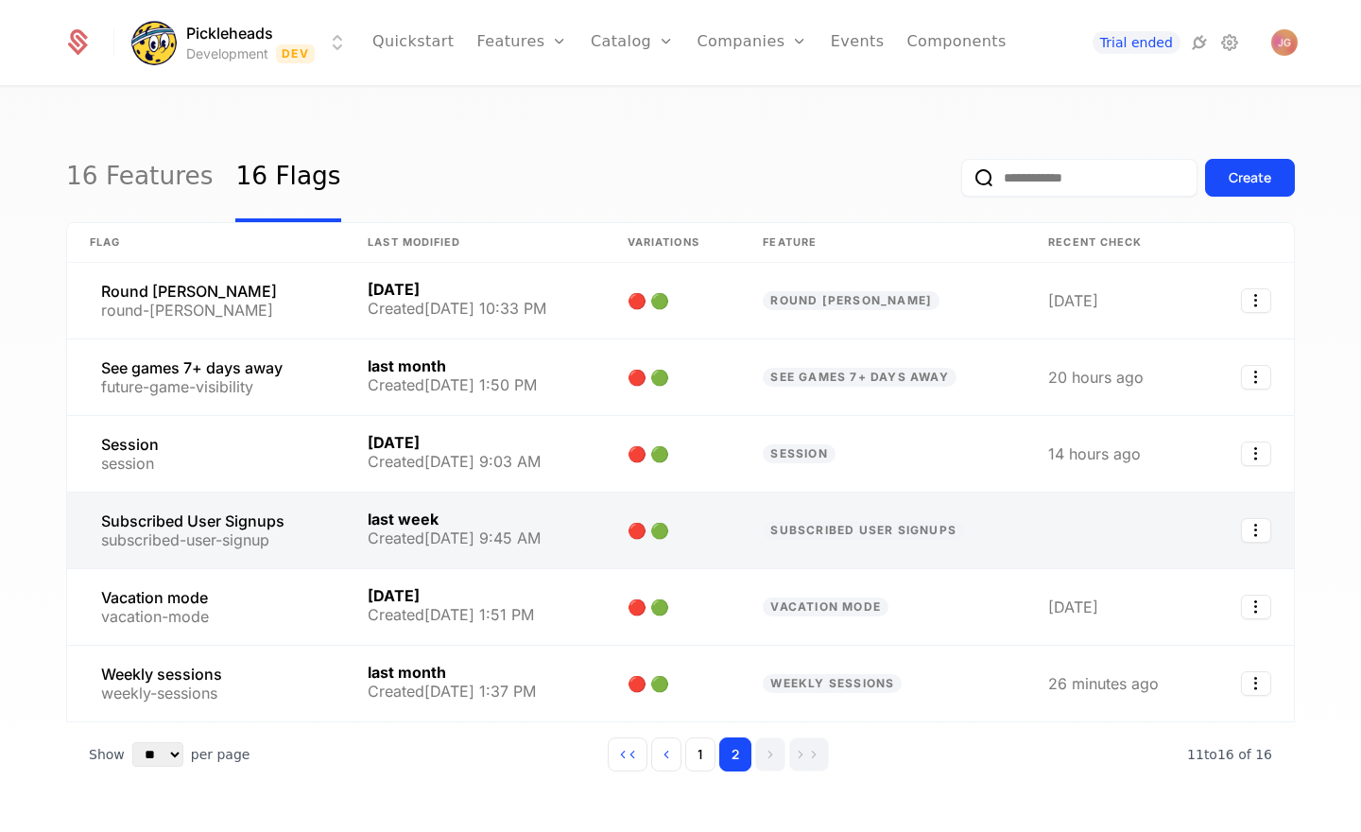
click at [525, 513] on link at bounding box center [475, 530] width 260 height 76
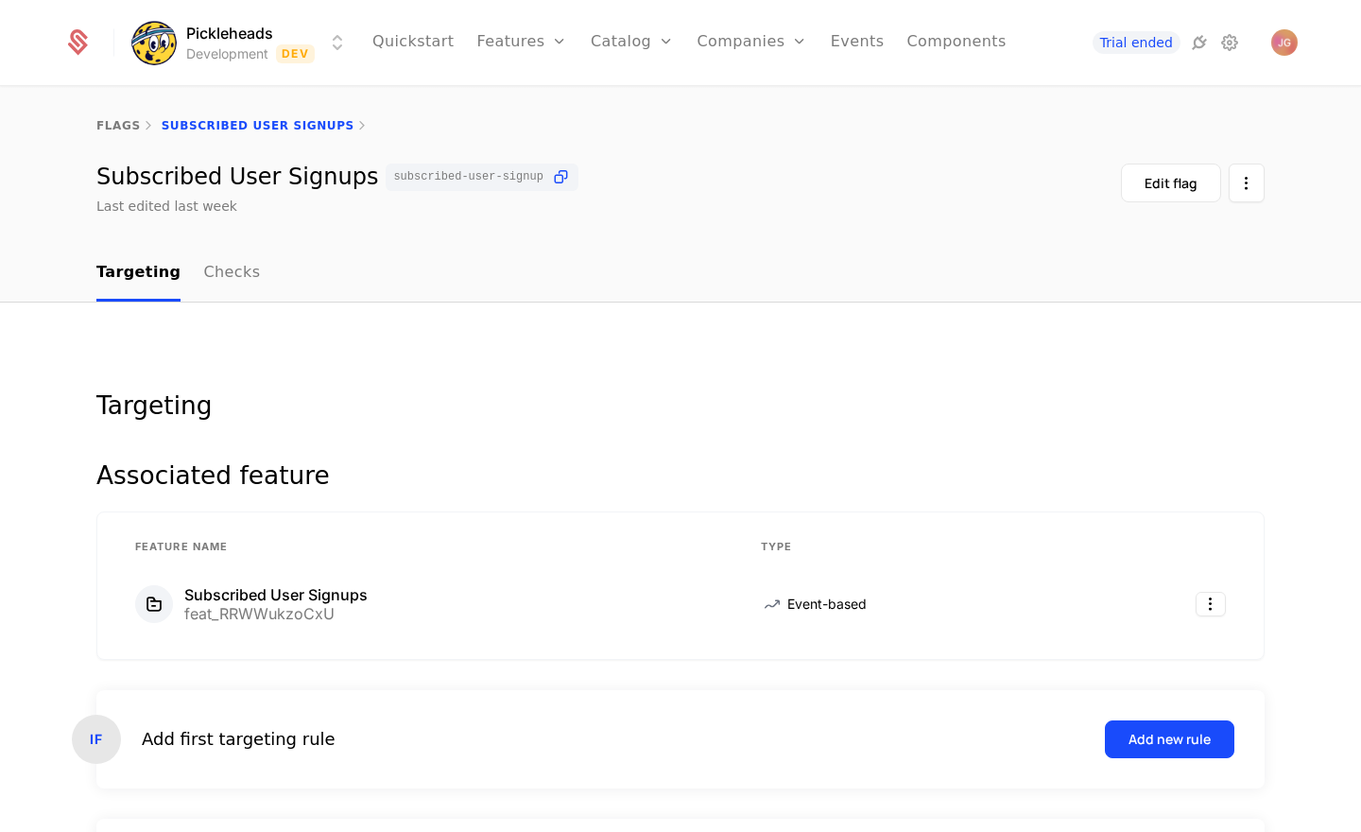
scroll to position [250, 0]
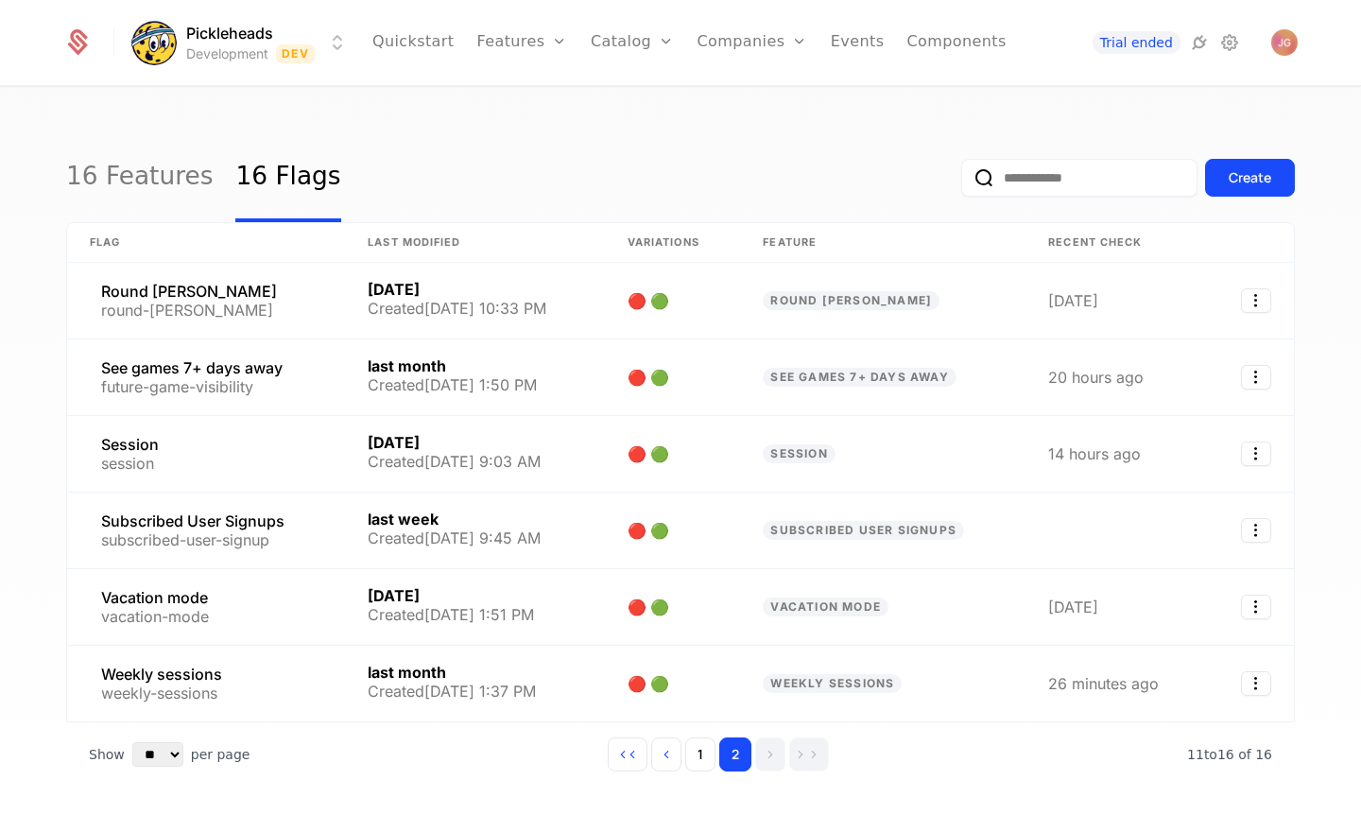
click at [42, 595] on div "16 Features 16 Flags Create Flag Last Modified Variations Feature Recent check …" at bounding box center [680, 465] width 1361 height 755
